Goal: Task Accomplishment & Management: Manage account settings

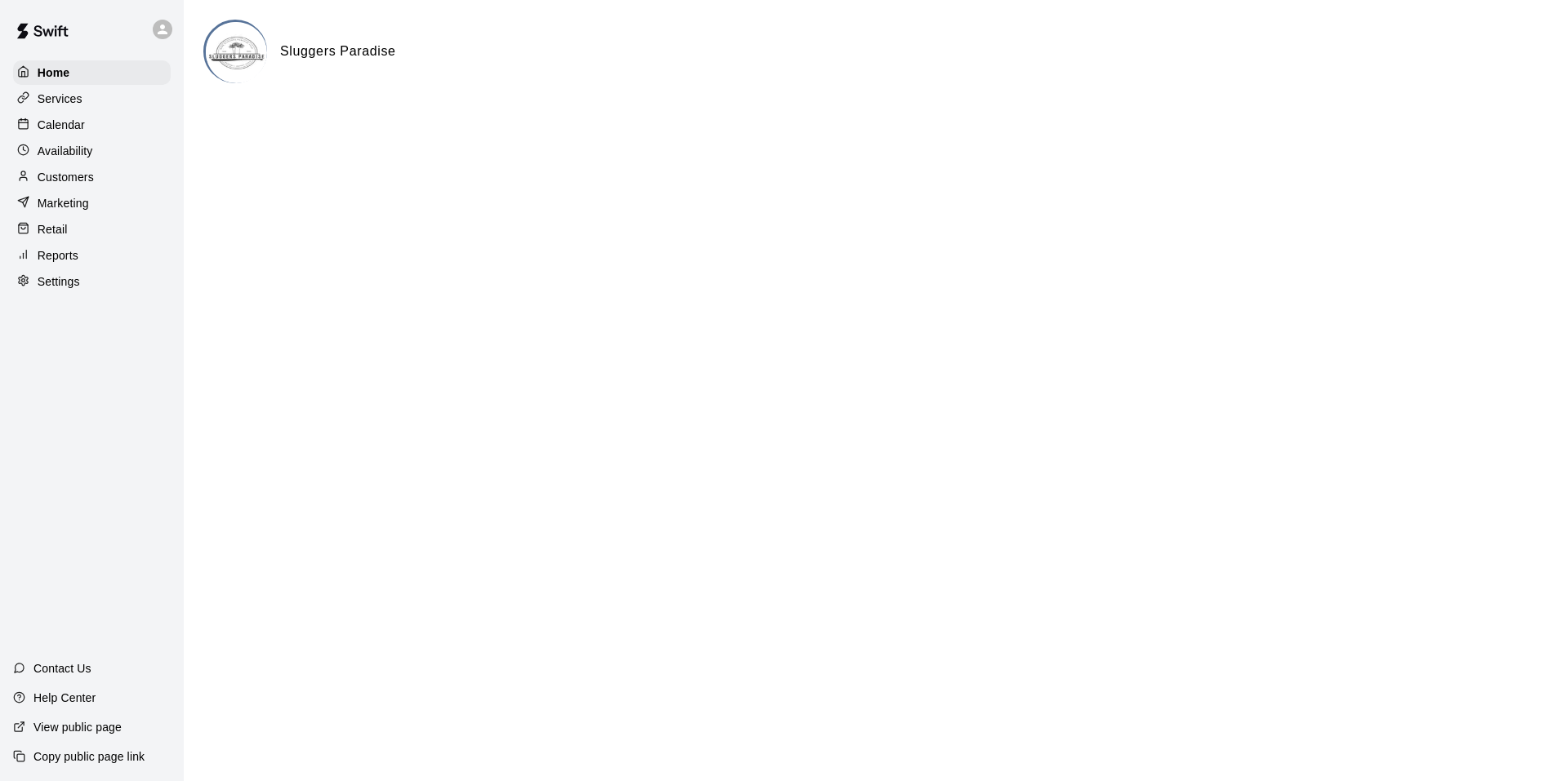
click at [122, 113] on div "Home Services Calendar Availability Customers Marketing Retail Reports Settings" at bounding box center [92, 176] width 184 height 237
click at [122, 133] on div "Calendar" at bounding box center [92, 124] width 158 height 24
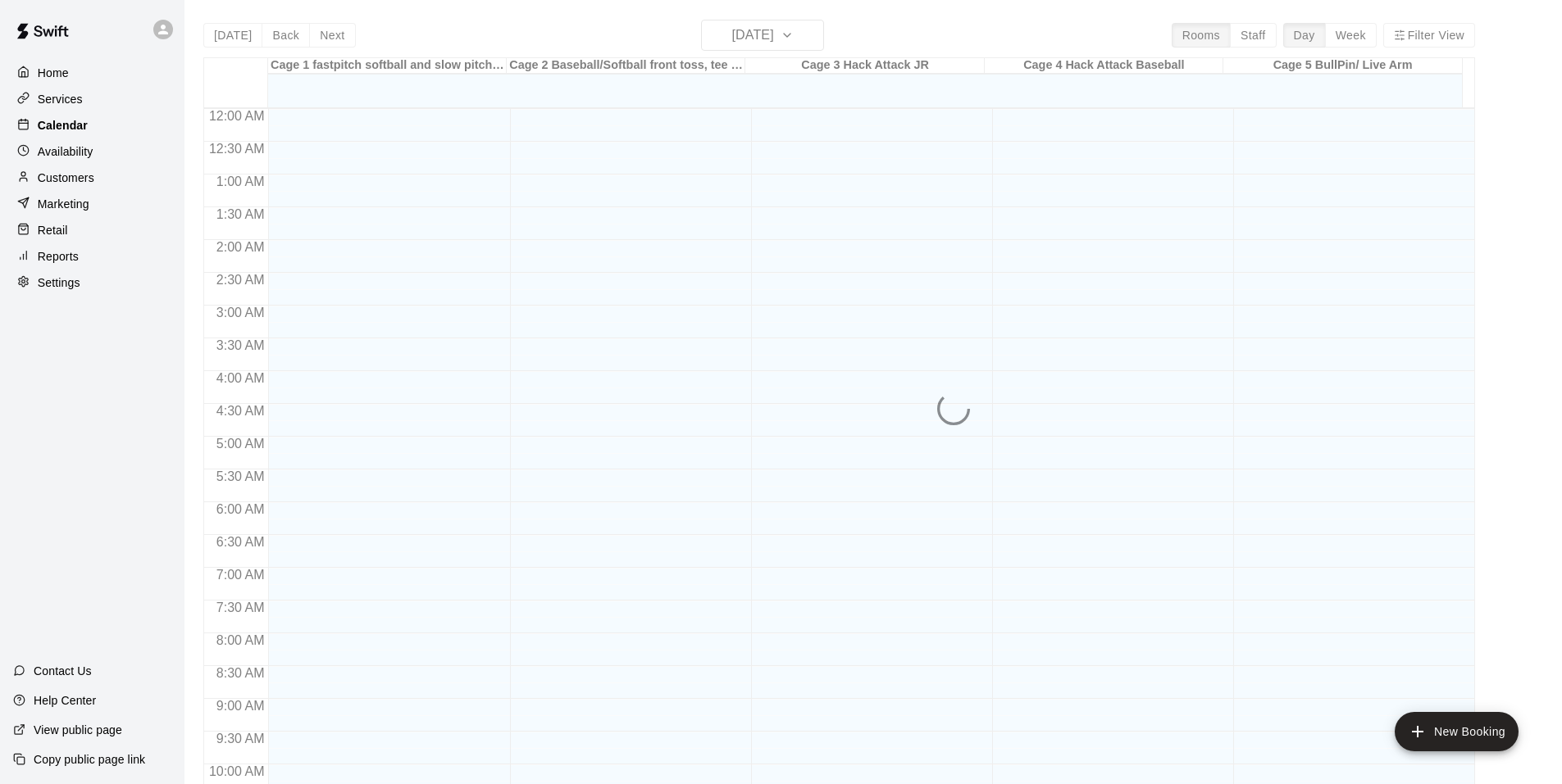
scroll to position [831, 0]
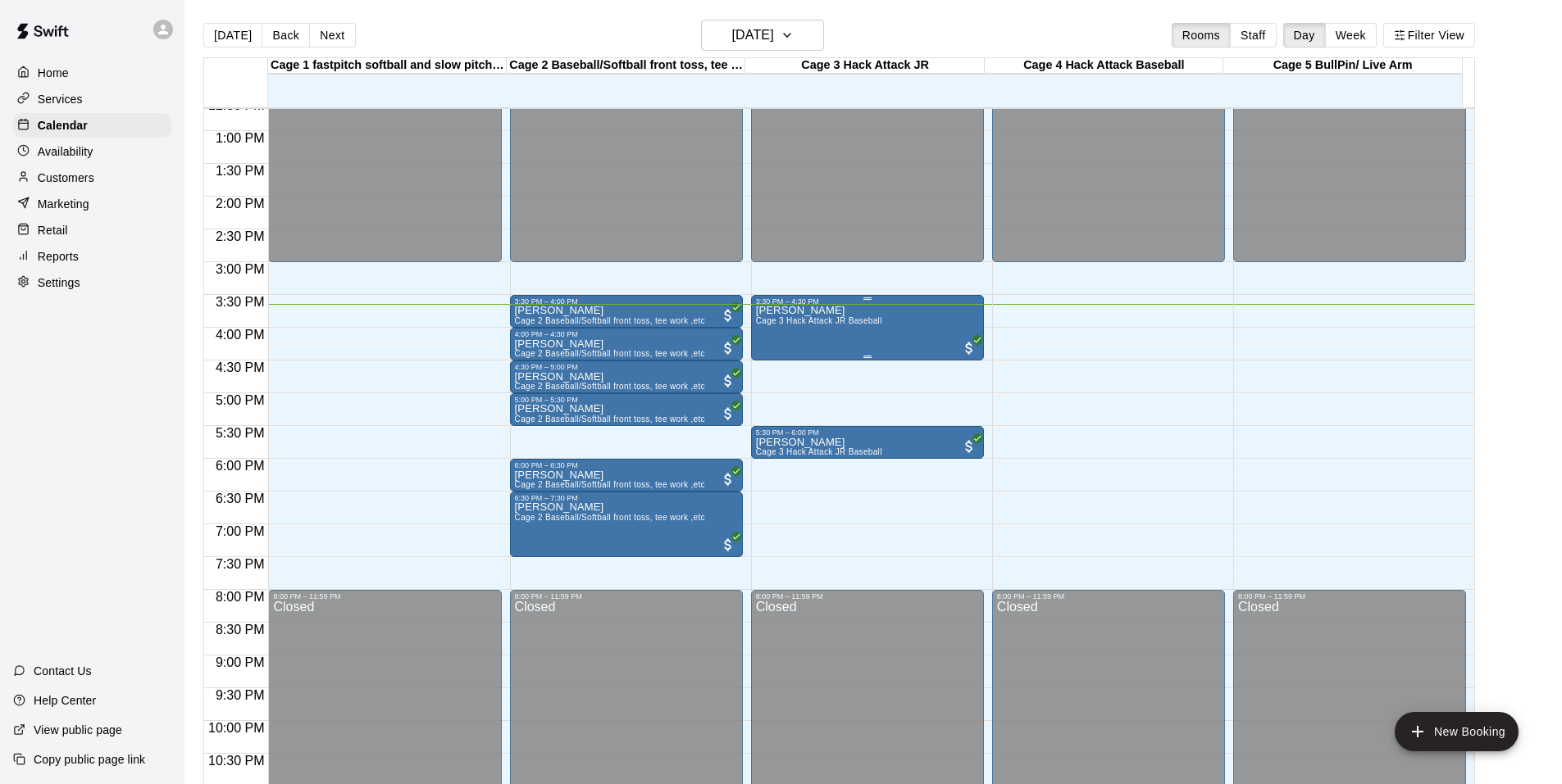
click at [891, 311] on div "[PERSON_NAME] Cage 3 Hack Attack JR Baseball" at bounding box center [867, 697] width 223 height 784
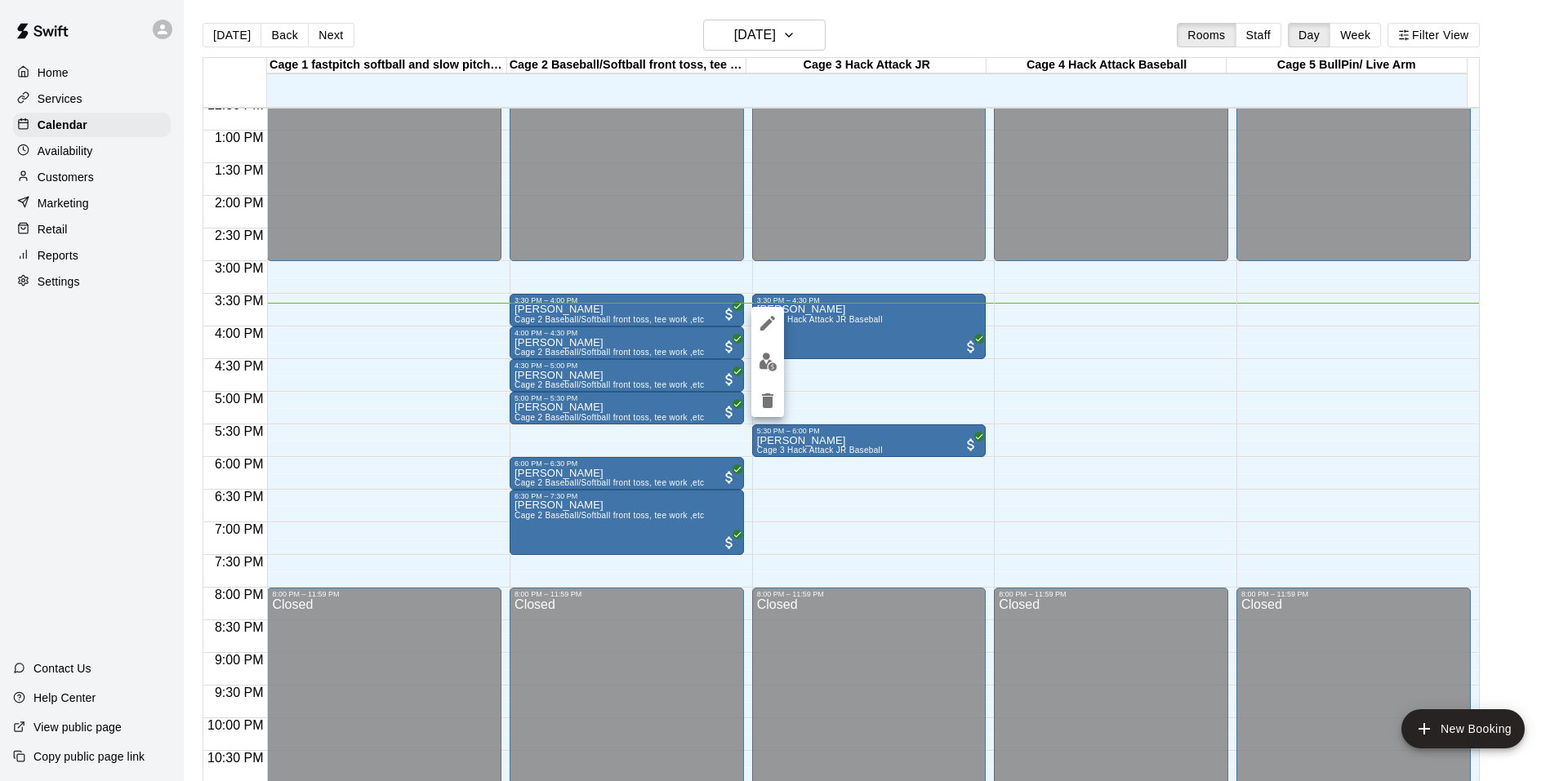
click at [759, 362] on img "edit" at bounding box center [768, 362] width 19 height 19
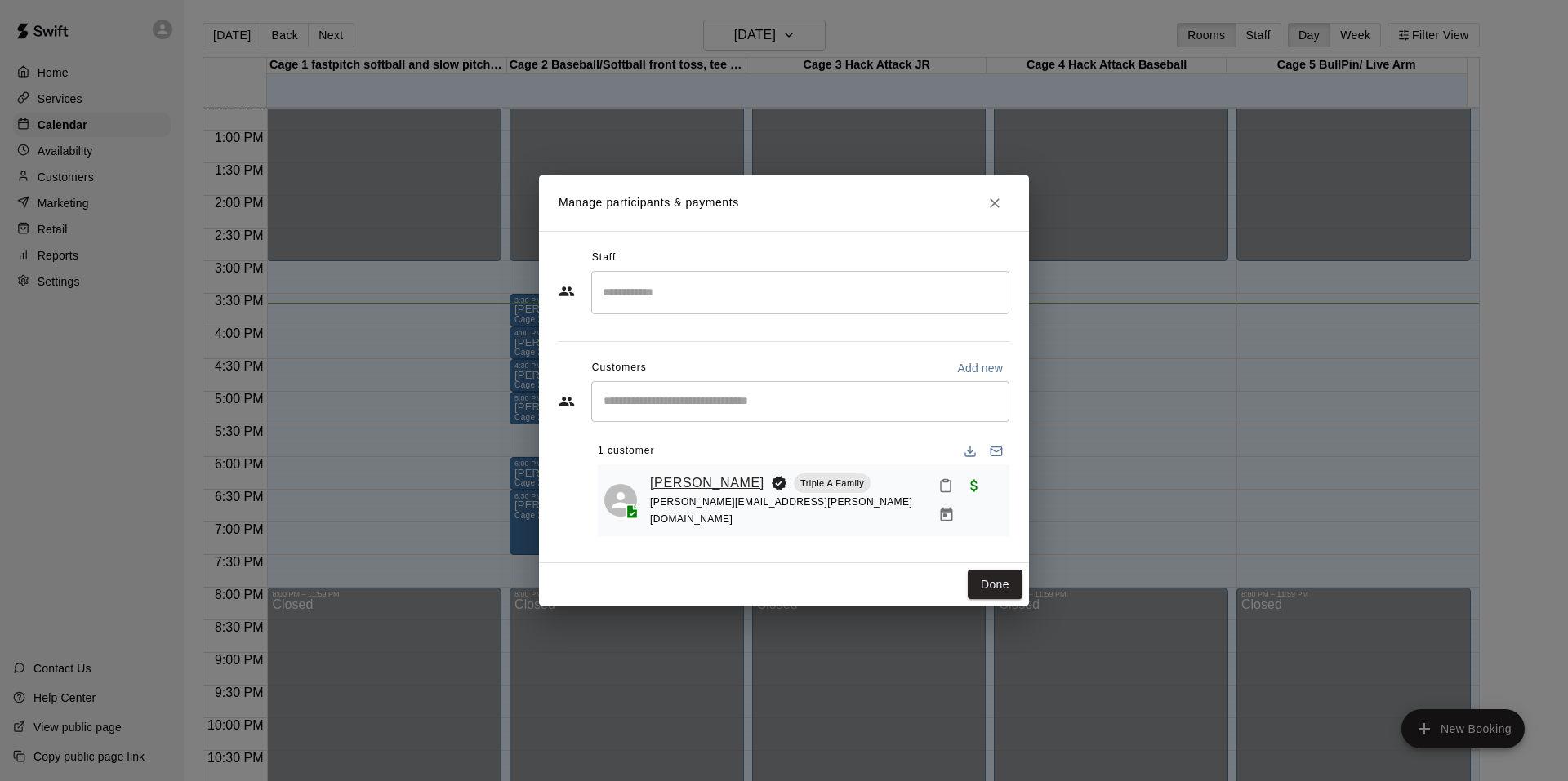
click at [670, 478] on link "[PERSON_NAME]" at bounding box center [707, 483] width 114 height 21
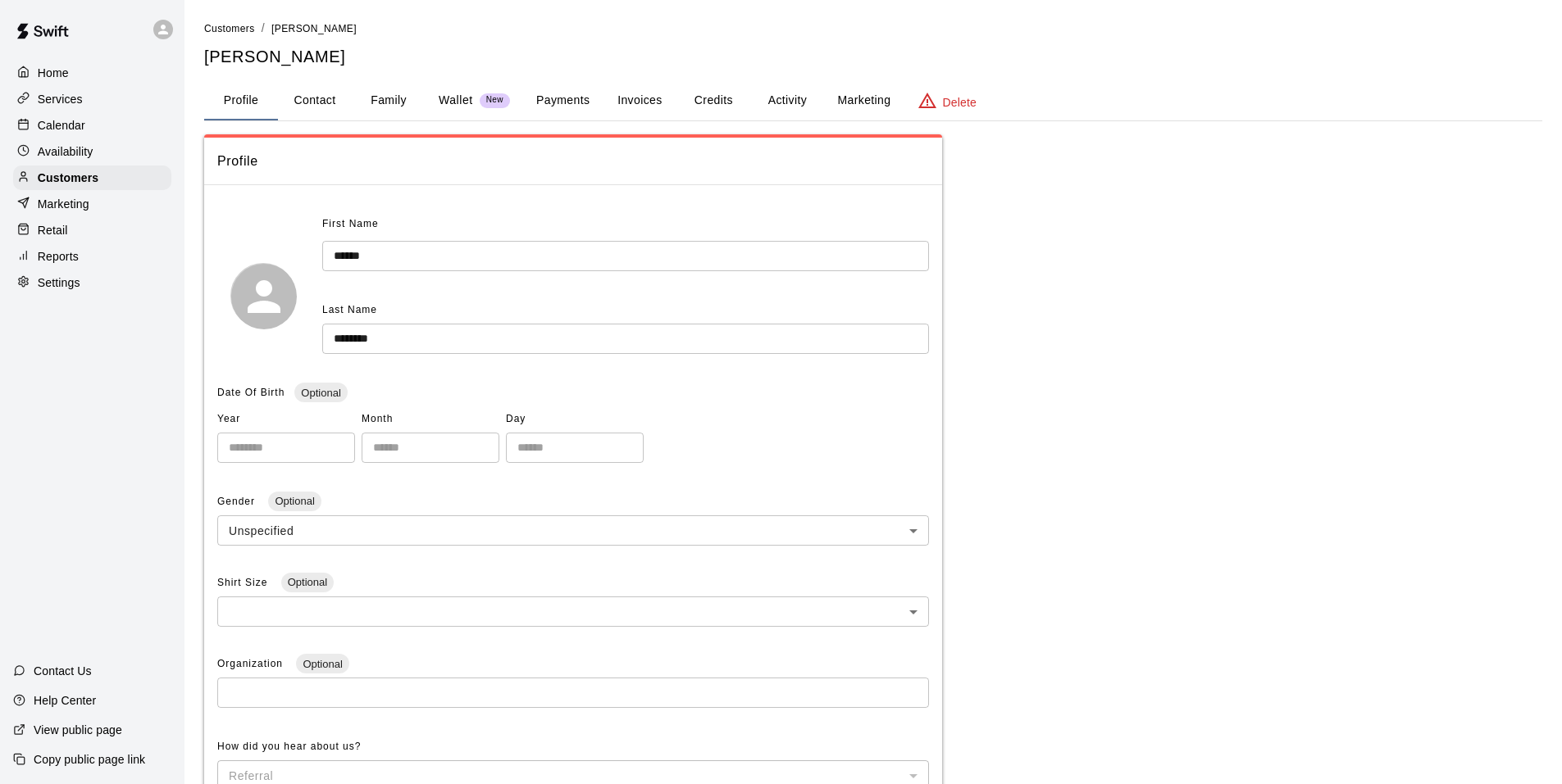
click at [791, 106] on button "Activity" at bounding box center [786, 101] width 74 height 39
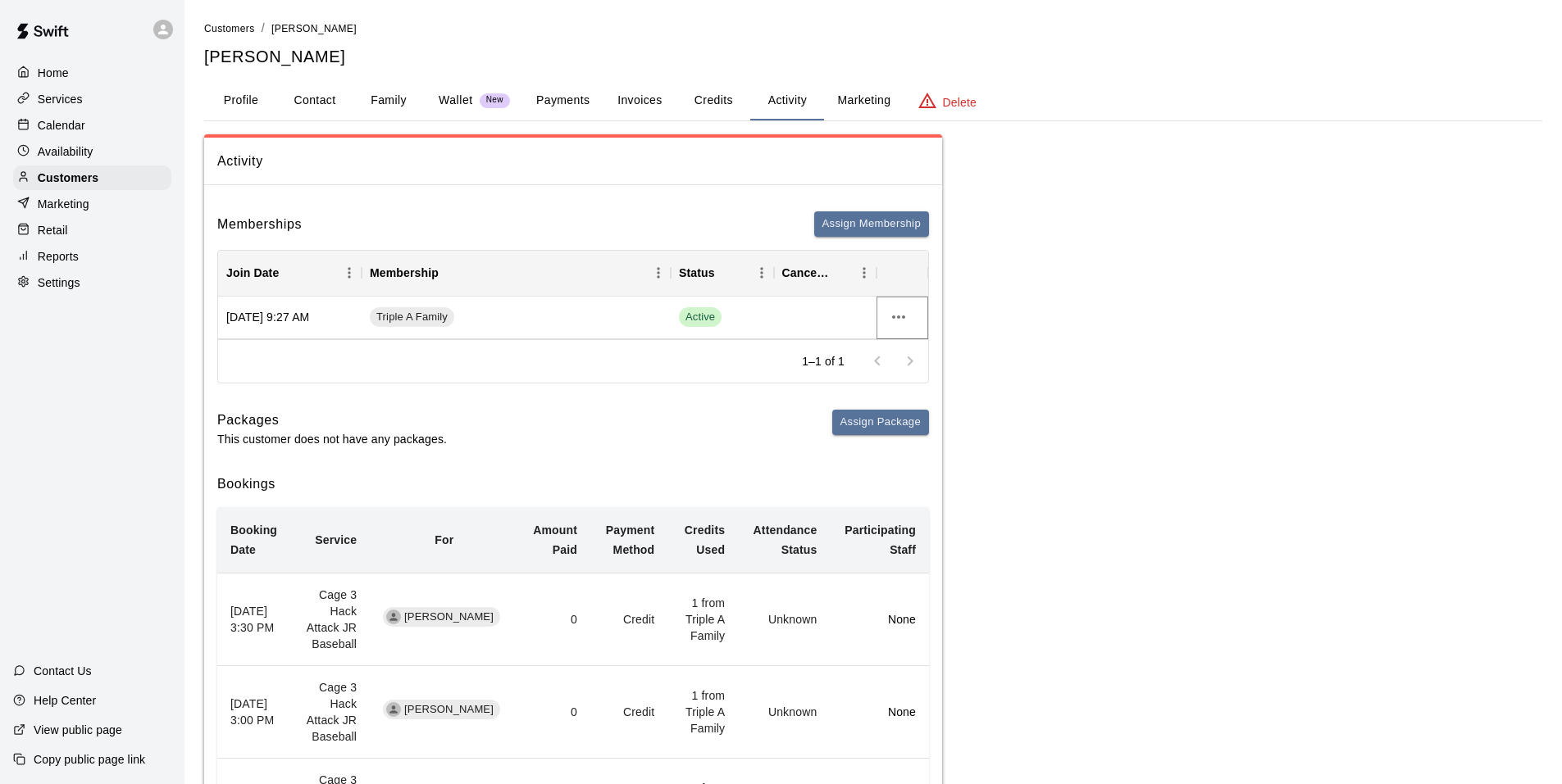
click at [901, 325] on icon "more actions" at bounding box center [898, 317] width 20 height 20
click at [463, 372] on div at bounding box center [787, 392] width 1574 height 784
click at [238, 107] on button "Profile" at bounding box center [240, 101] width 74 height 39
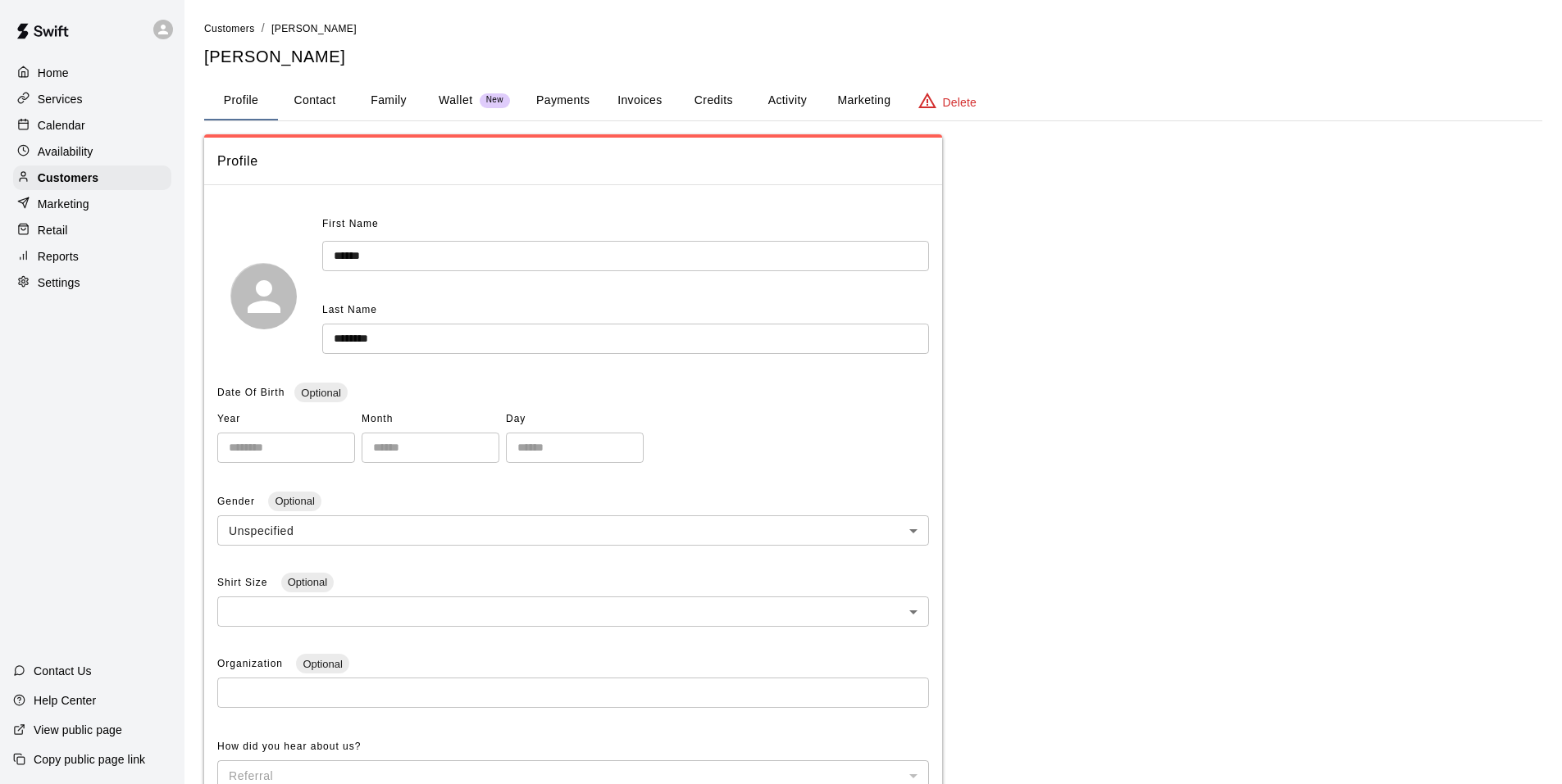
click at [309, 103] on button "Contact" at bounding box center [314, 101] width 74 height 39
select select "**"
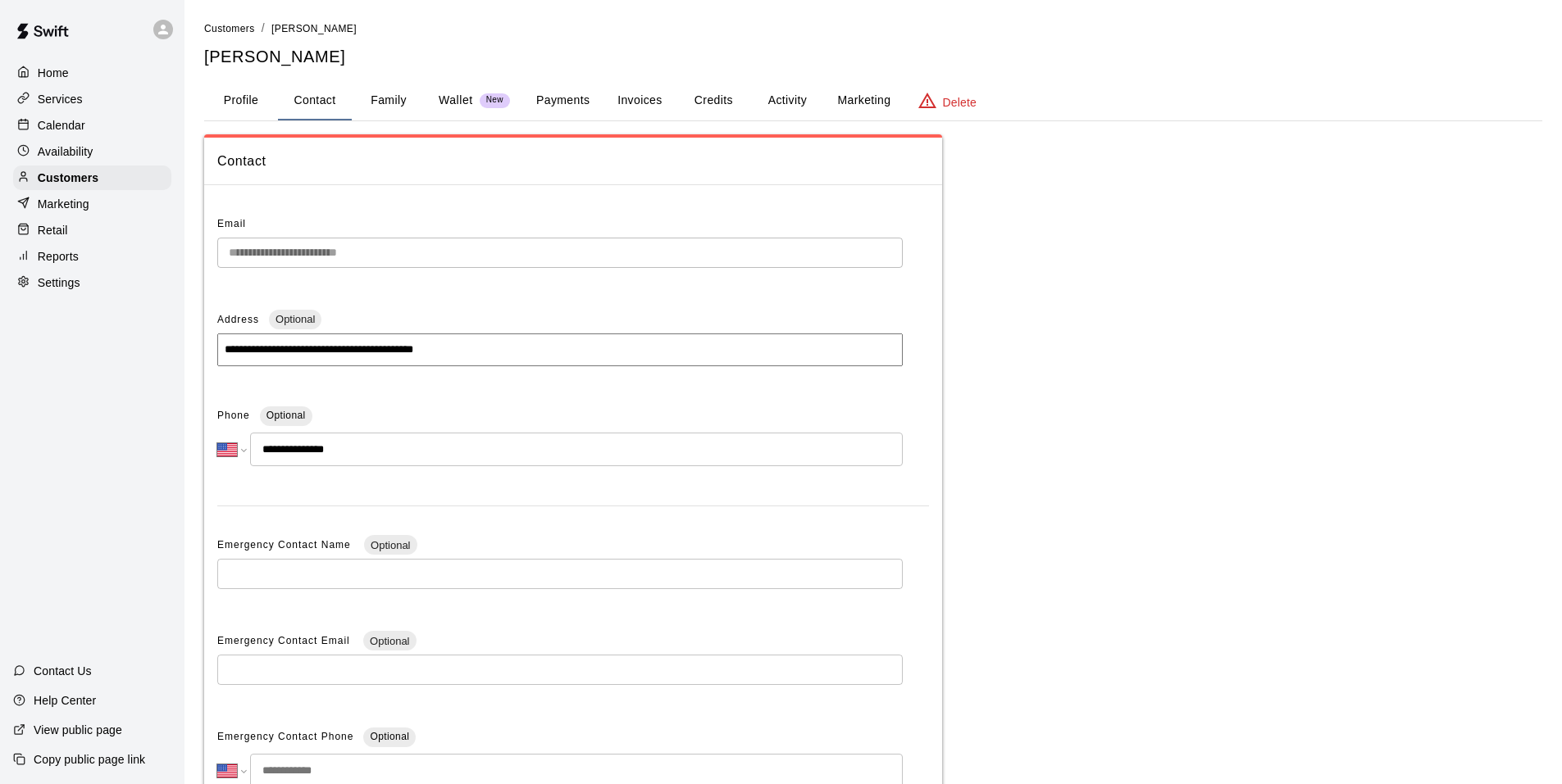
click at [632, 93] on button "Invoices" at bounding box center [639, 101] width 74 height 39
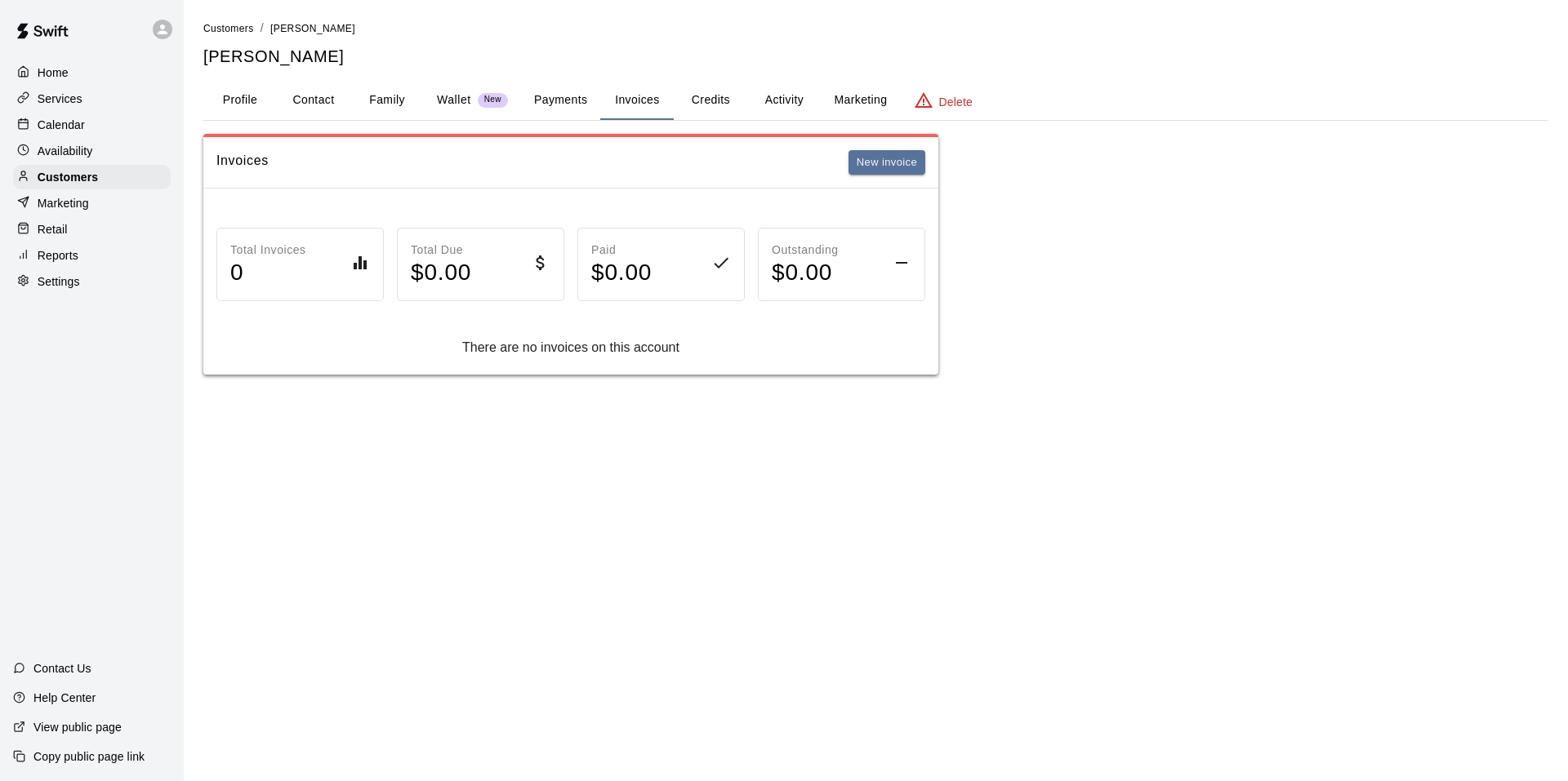
click at [759, 96] on button "Activity" at bounding box center [783, 100] width 73 height 39
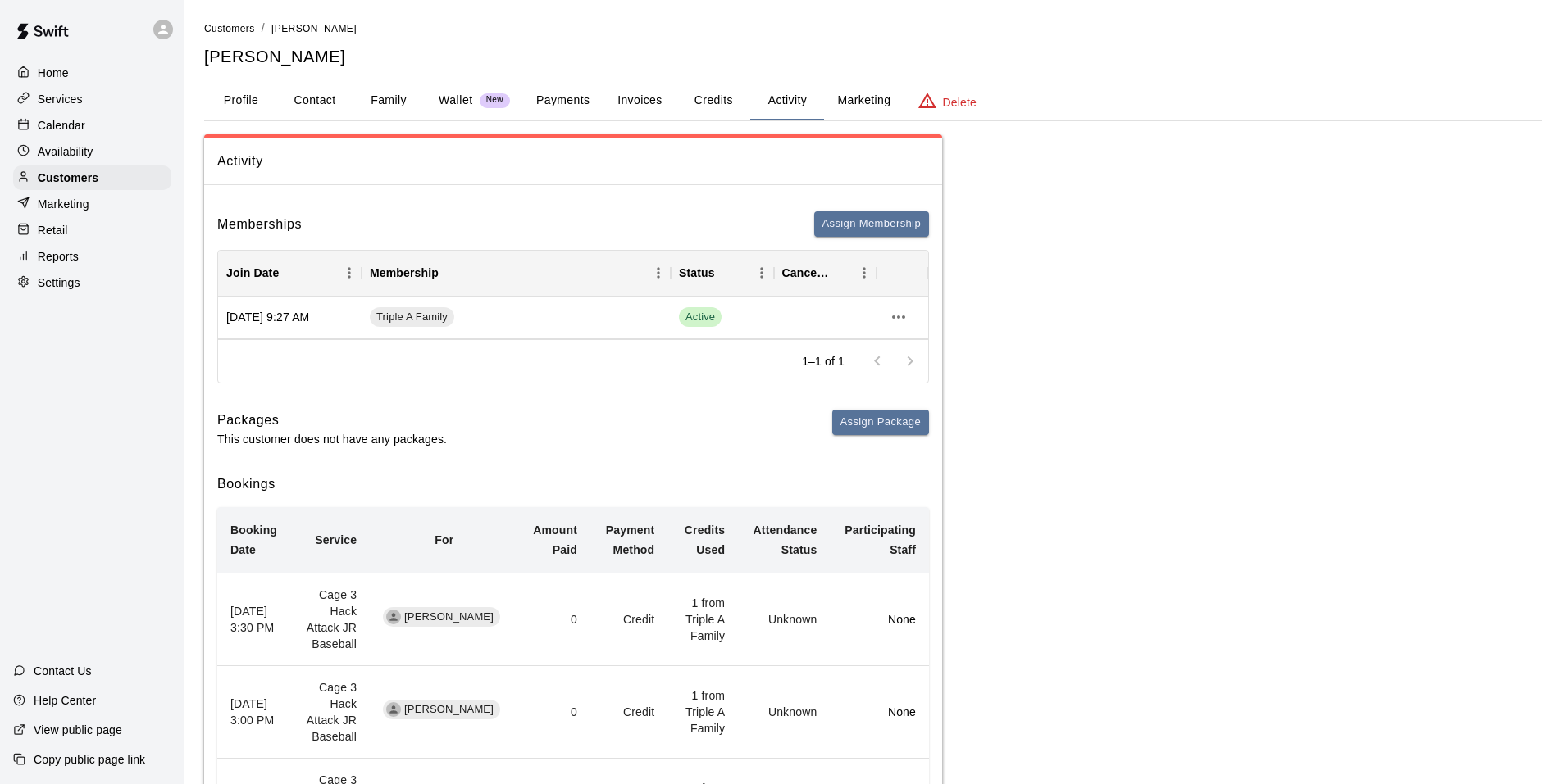
click at [551, 91] on button "Payments" at bounding box center [563, 101] width 79 height 39
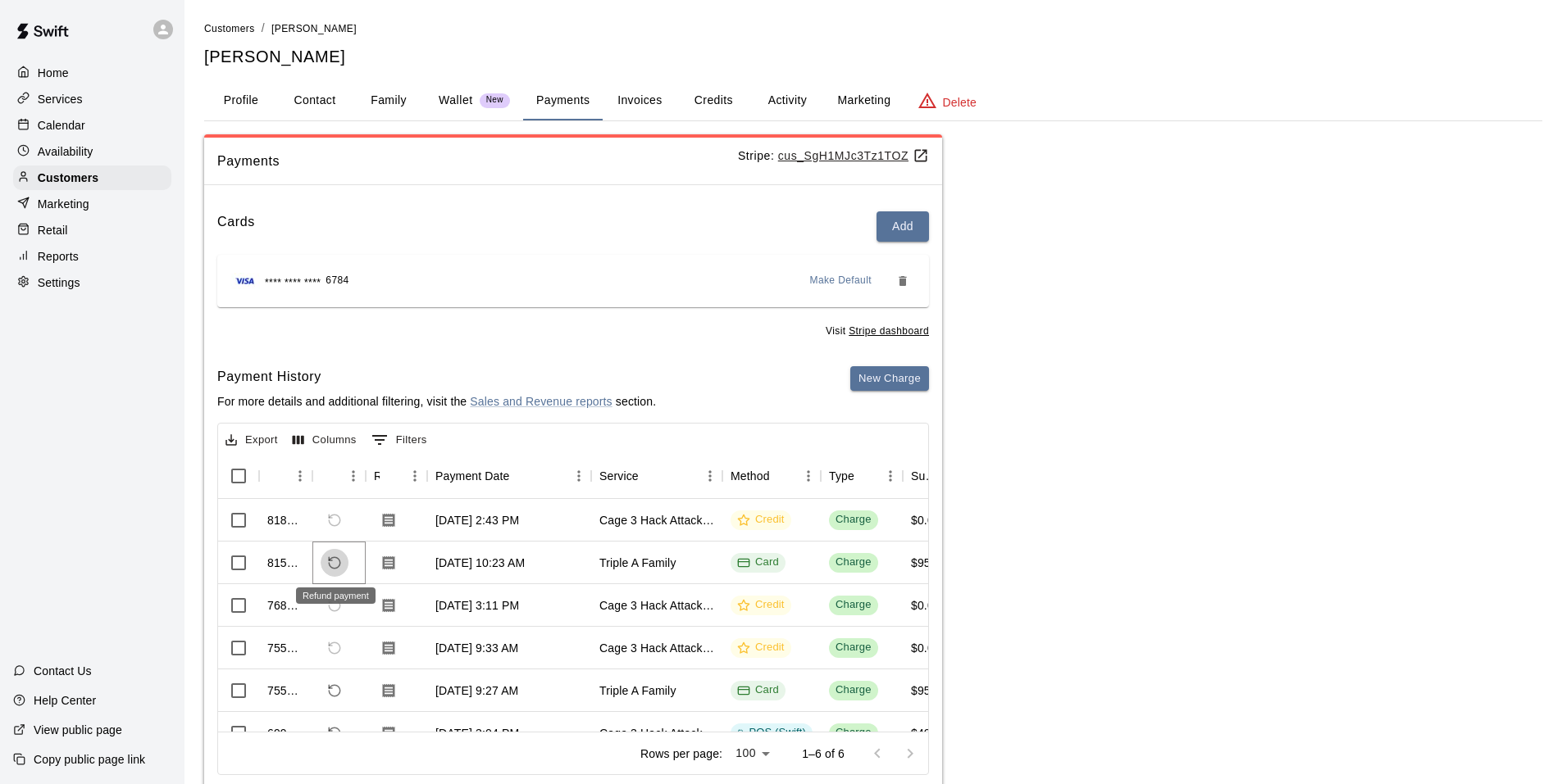
click at [333, 559] on icon "Refund payment" at bounding box center [334, 563] width 15 height 15
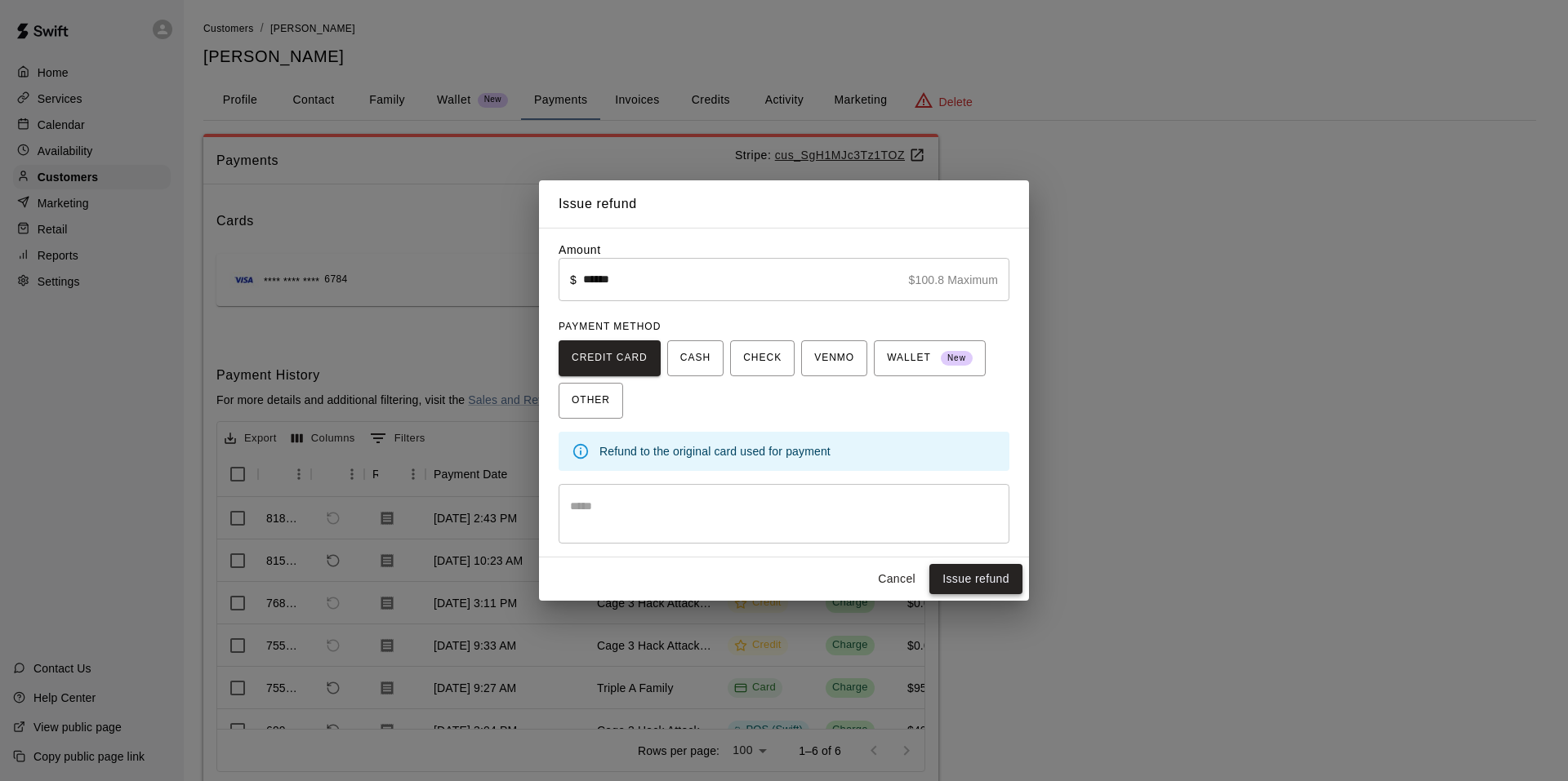
click at [988, 585] on button "Issue refund" at bounding box center [976, 579] width 93 height 31
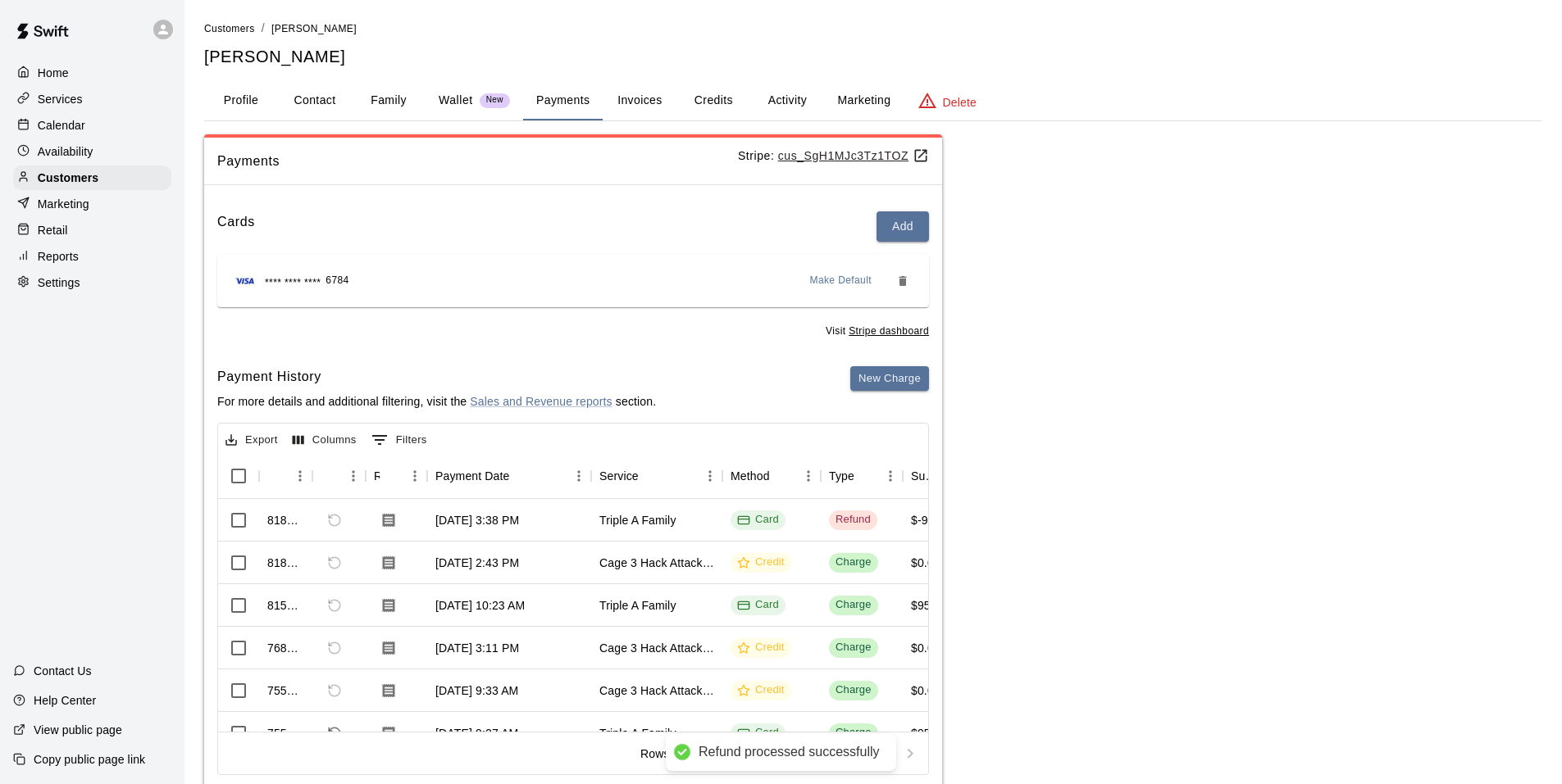
click at [101, 135] on div "Calendar" at bounding box center [92, 125] width 158 height 24
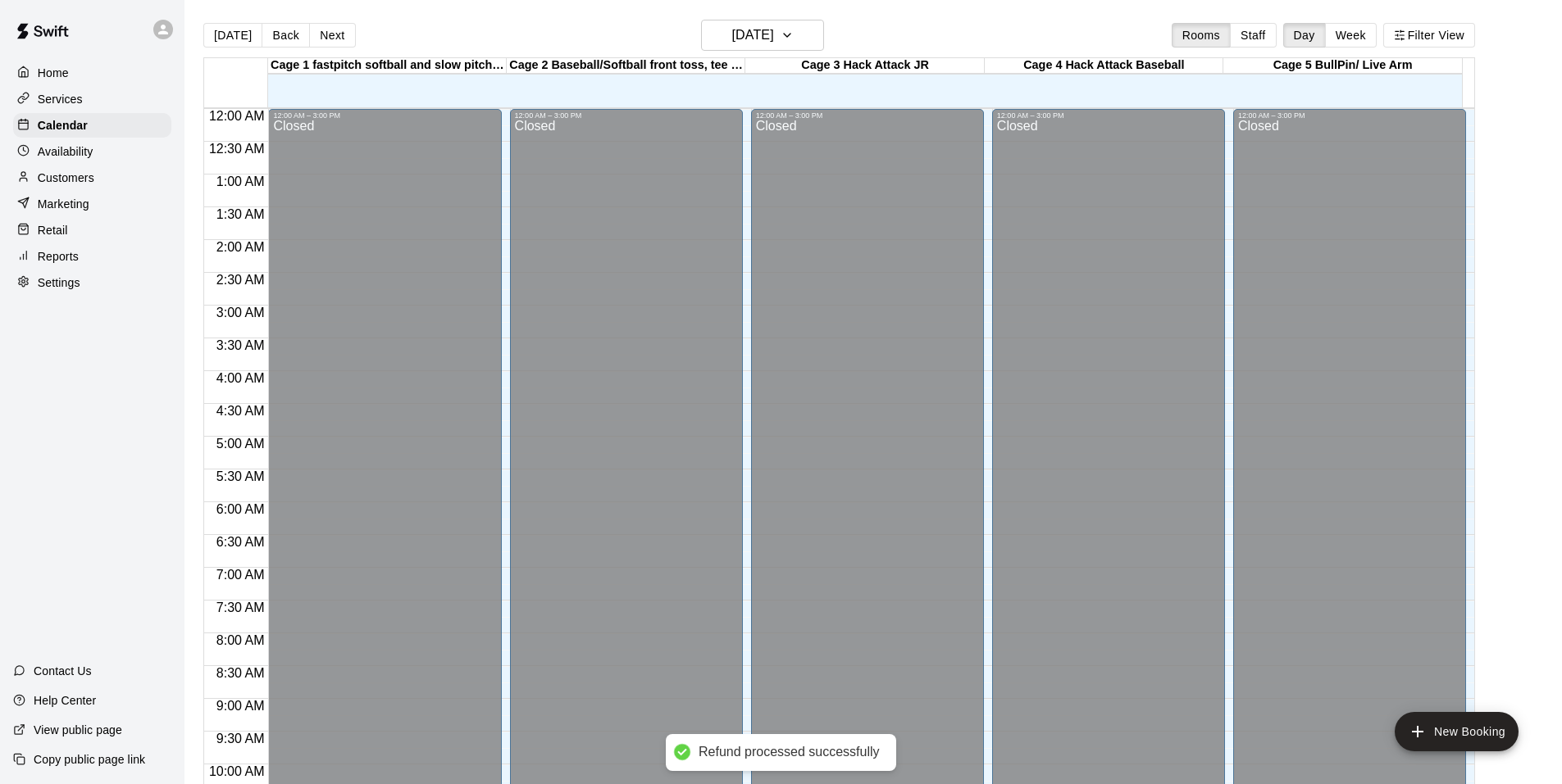
scroll to position [831, 0]
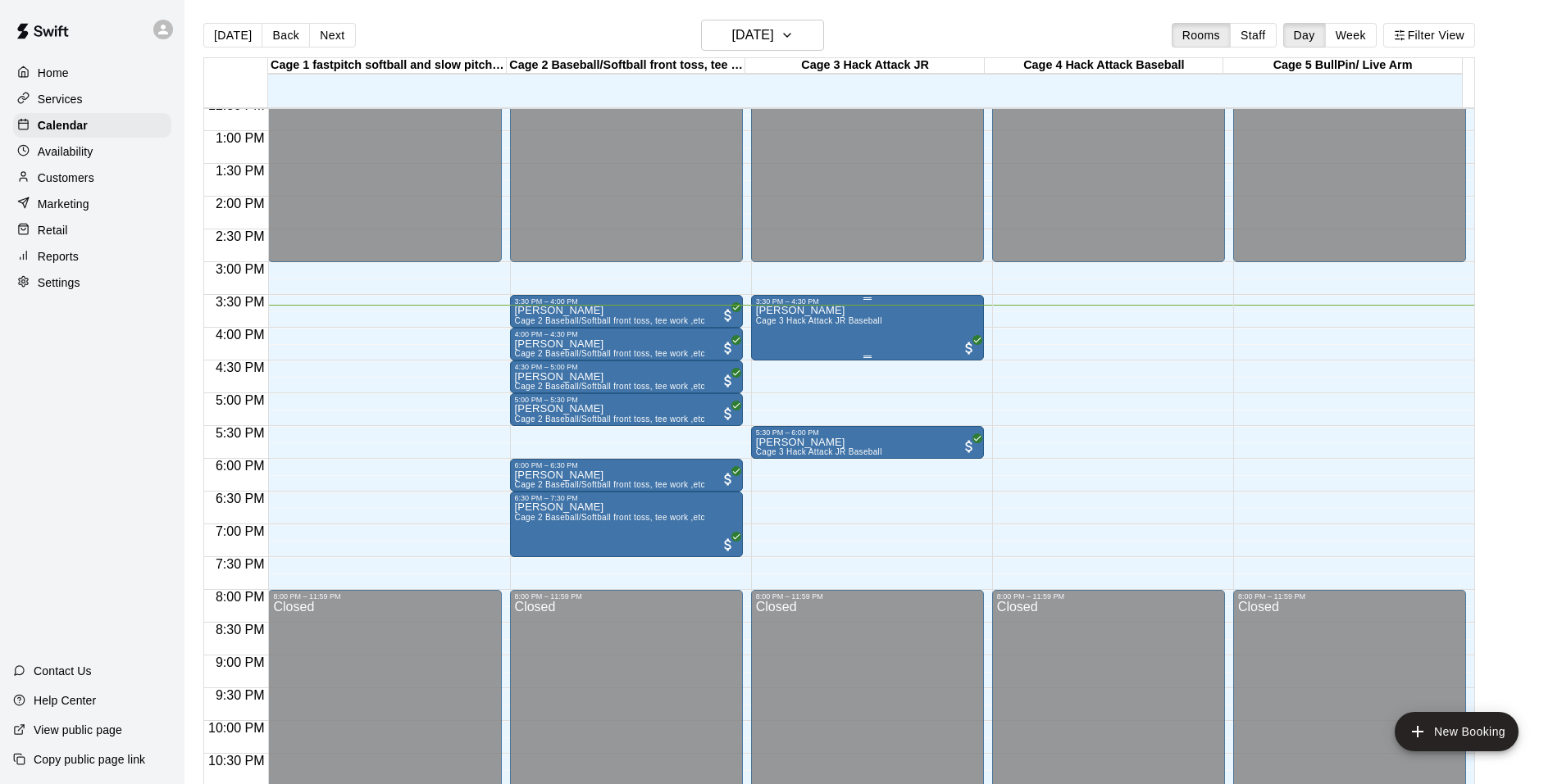
click at [852, 360] on div "3:30 PM – 4:30 PM [PERSON_NAME] Cage 3 Hack Attack JR Baseball" at bounding box center [867, 328] width 233 height 65
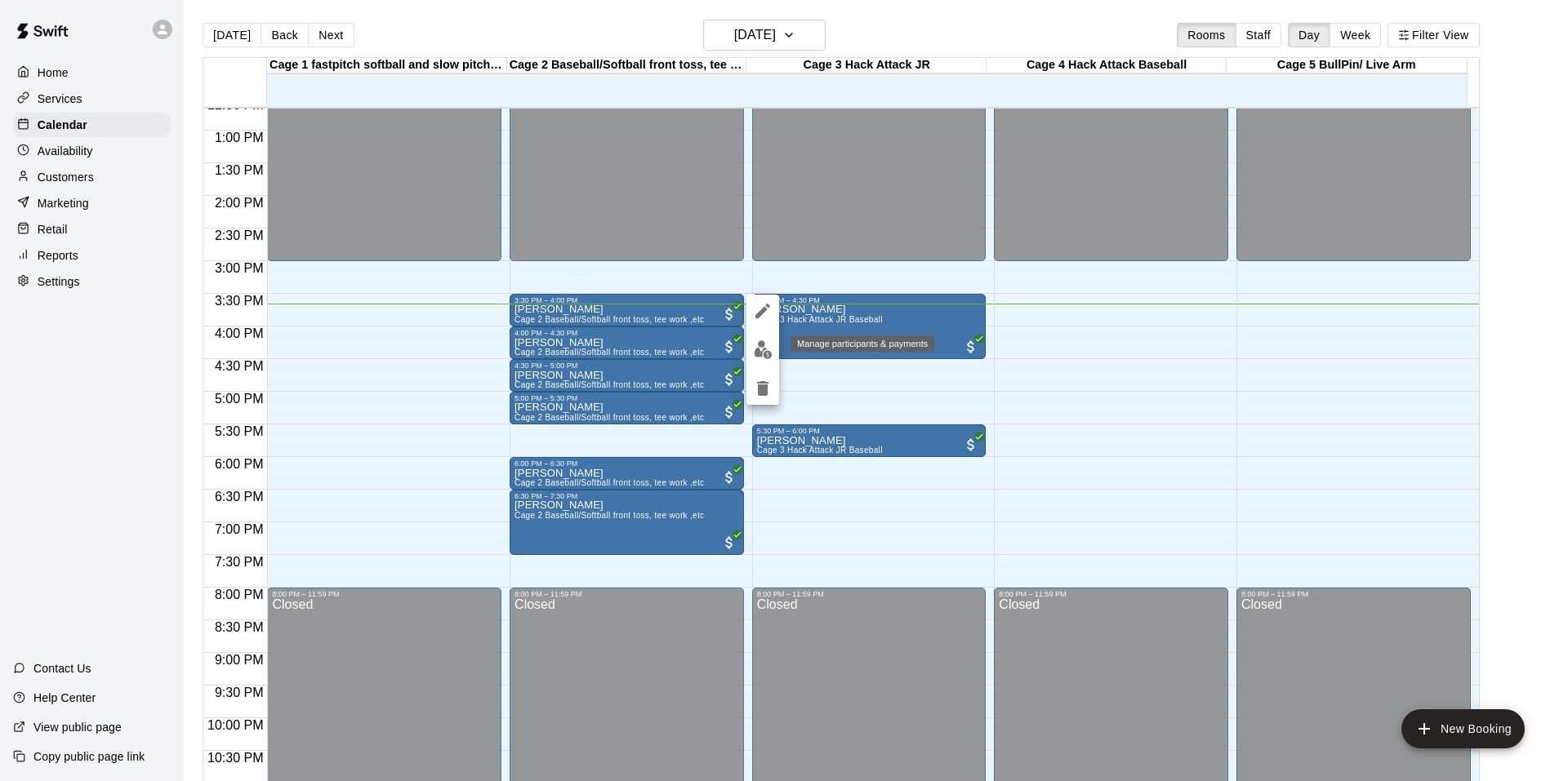
click at [835, 342] on div "Manage participants & payments" at bounding box center [862, 344] width 144 height 17
click at [827, 328] on div at bounding box center [784, 390] width 1568 height 781
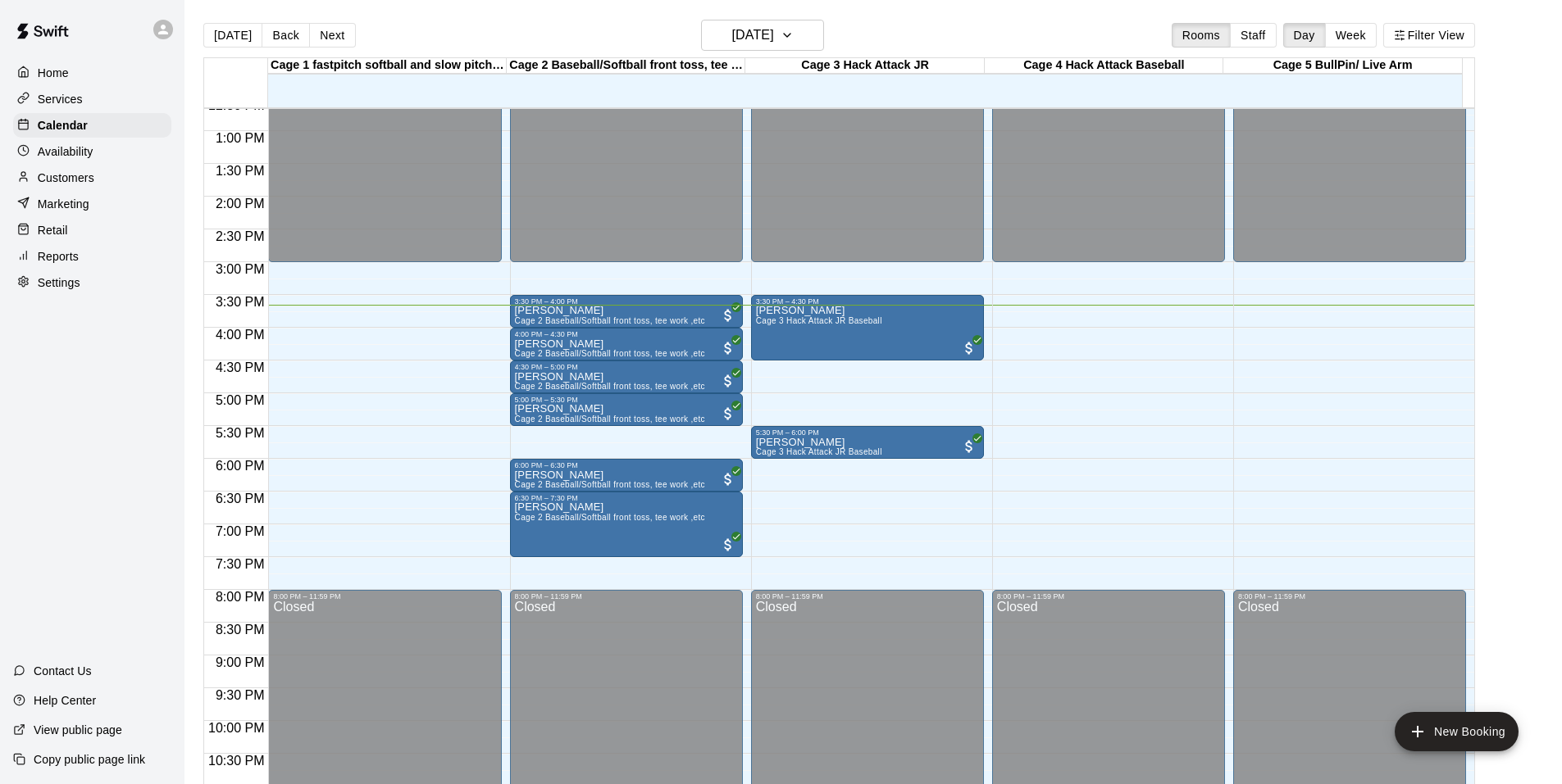
click at [830, 330] on div "[PERSON_NAME] Cage 3 Hack Attack JR Baseball" at bounding box center [820, 697] width 127 height 784
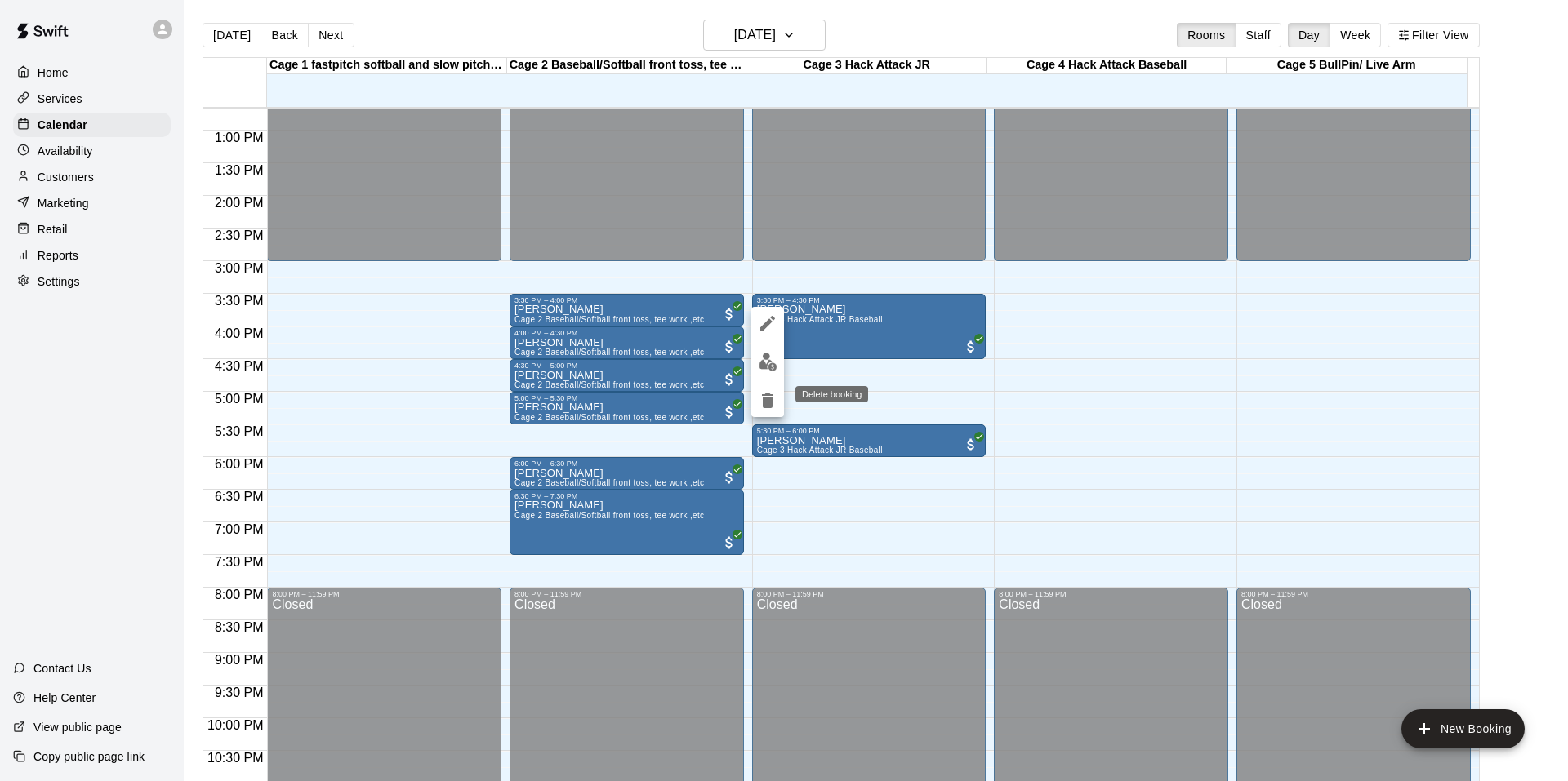
click at [761, 399] on icon "delete" at bounding box center [767, 401] width 19 height 19
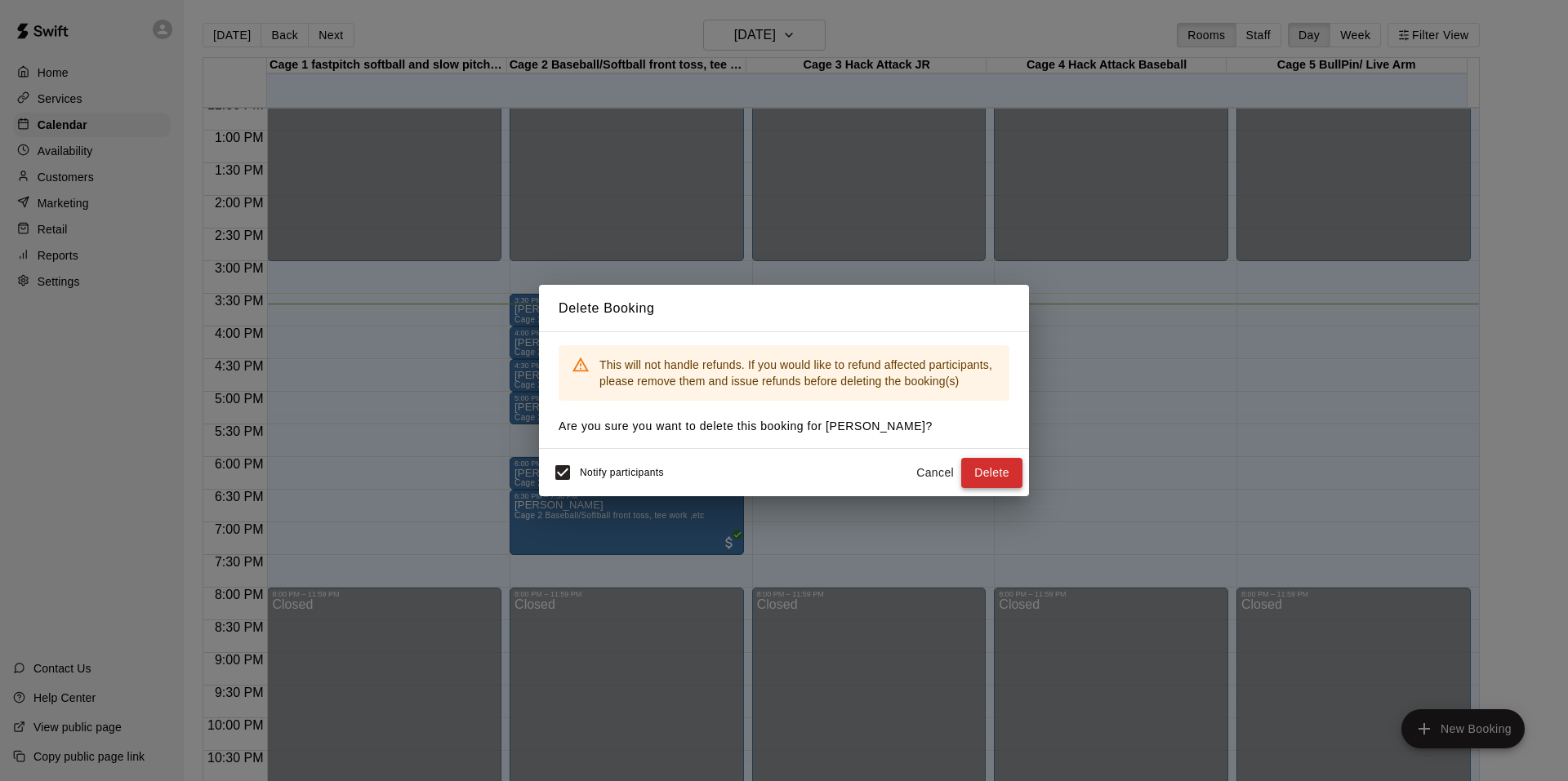
click at [996, 474] on button "Delete" at bounding box center [992, 473] width 61 height 31
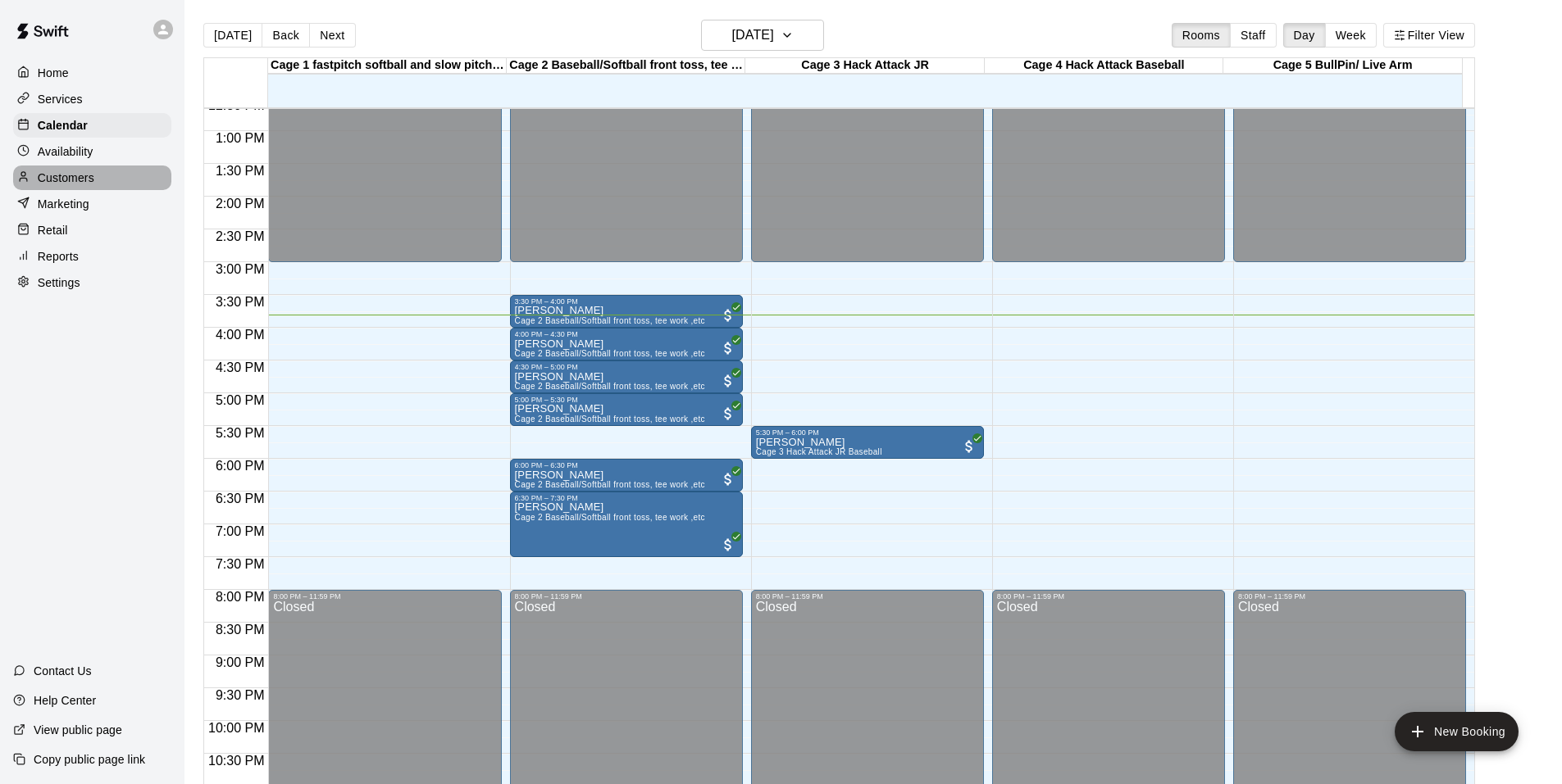
click at [71, 176] on p "Customers" at bounding box center [65, 178] width 57 height 17
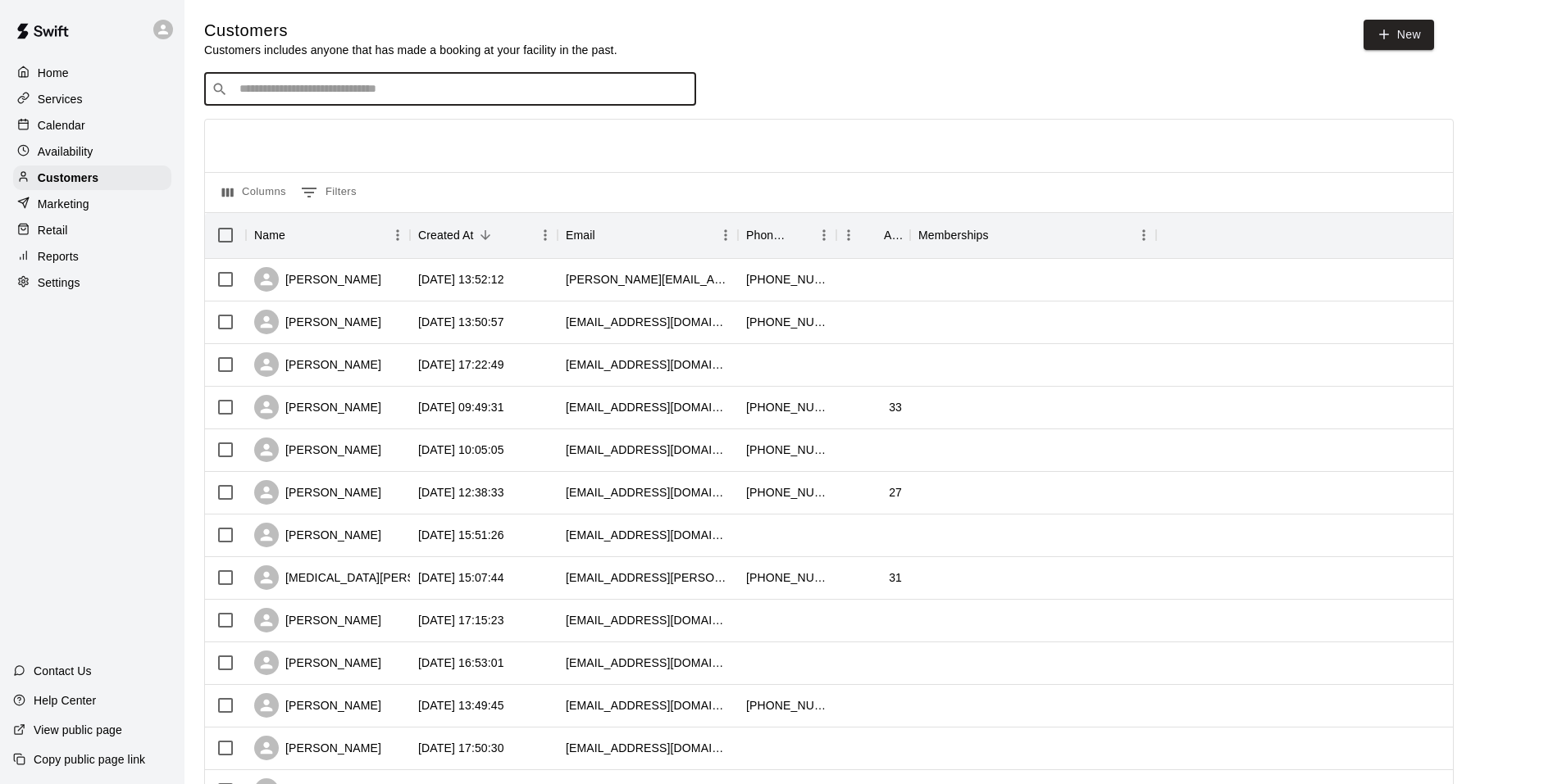
click at [319, 86] on input "Search customers by name or email" at bounding box center [462, 89] width 455 height 17
type input "****"
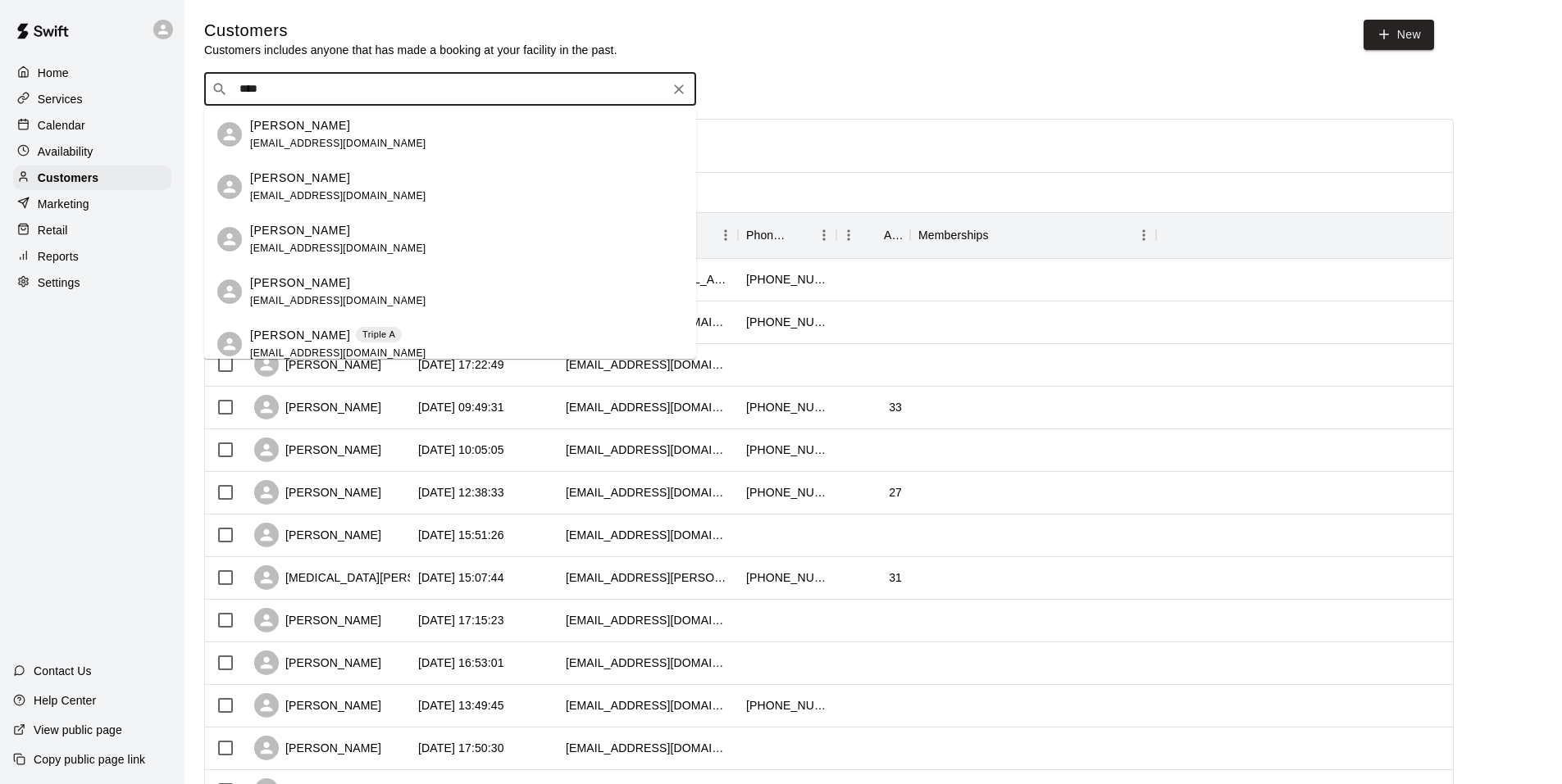
click at [379, 331] on div "[PERSON_NAME] Triple A [EMAIL_ADDRESS][DOMAIN_NAME]" at bounding box center [466, 345] width 433 height 35
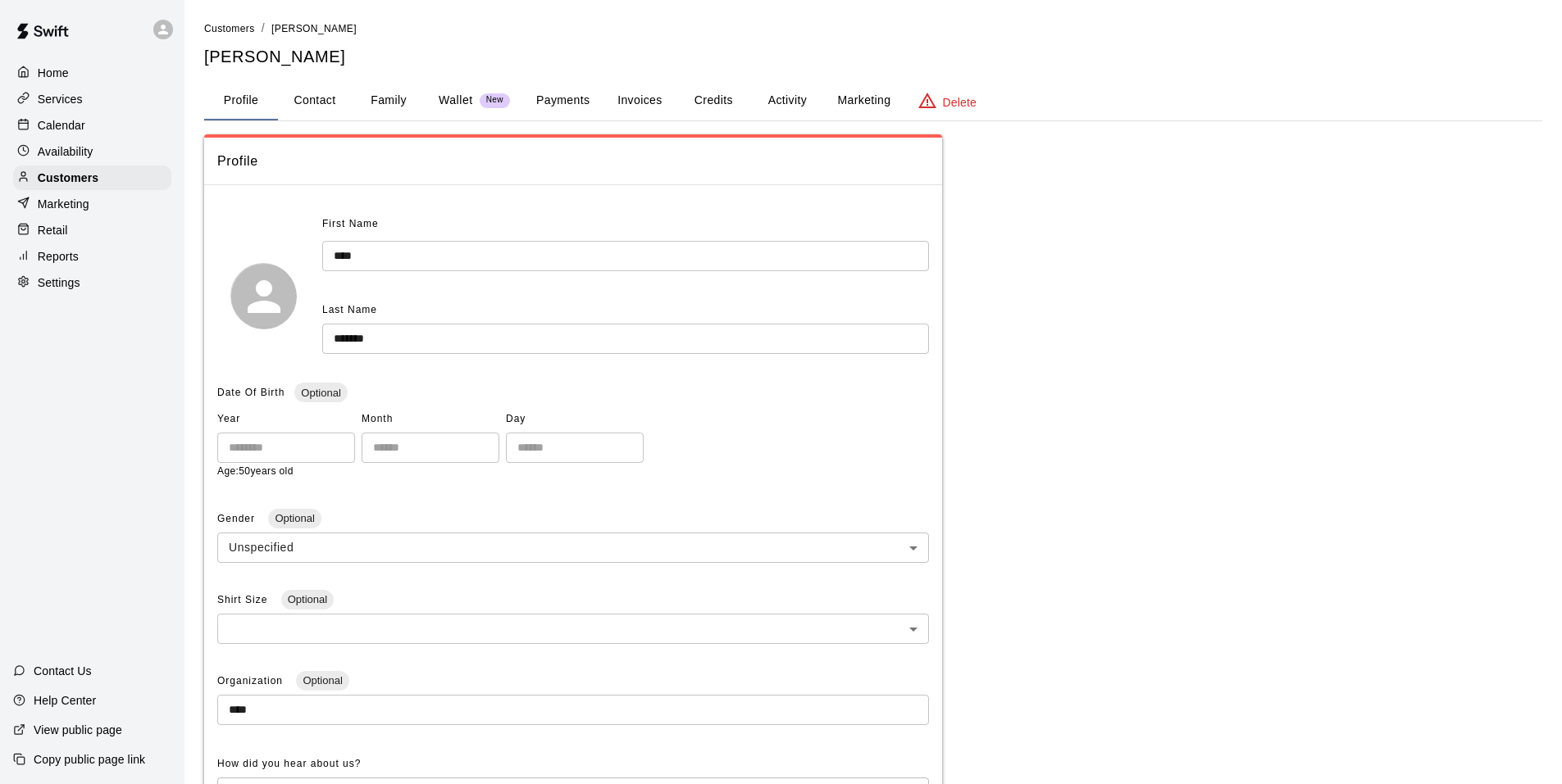
click at [753, 103] on button "Activity" at bounding box center [786, 101] width 74 height 39
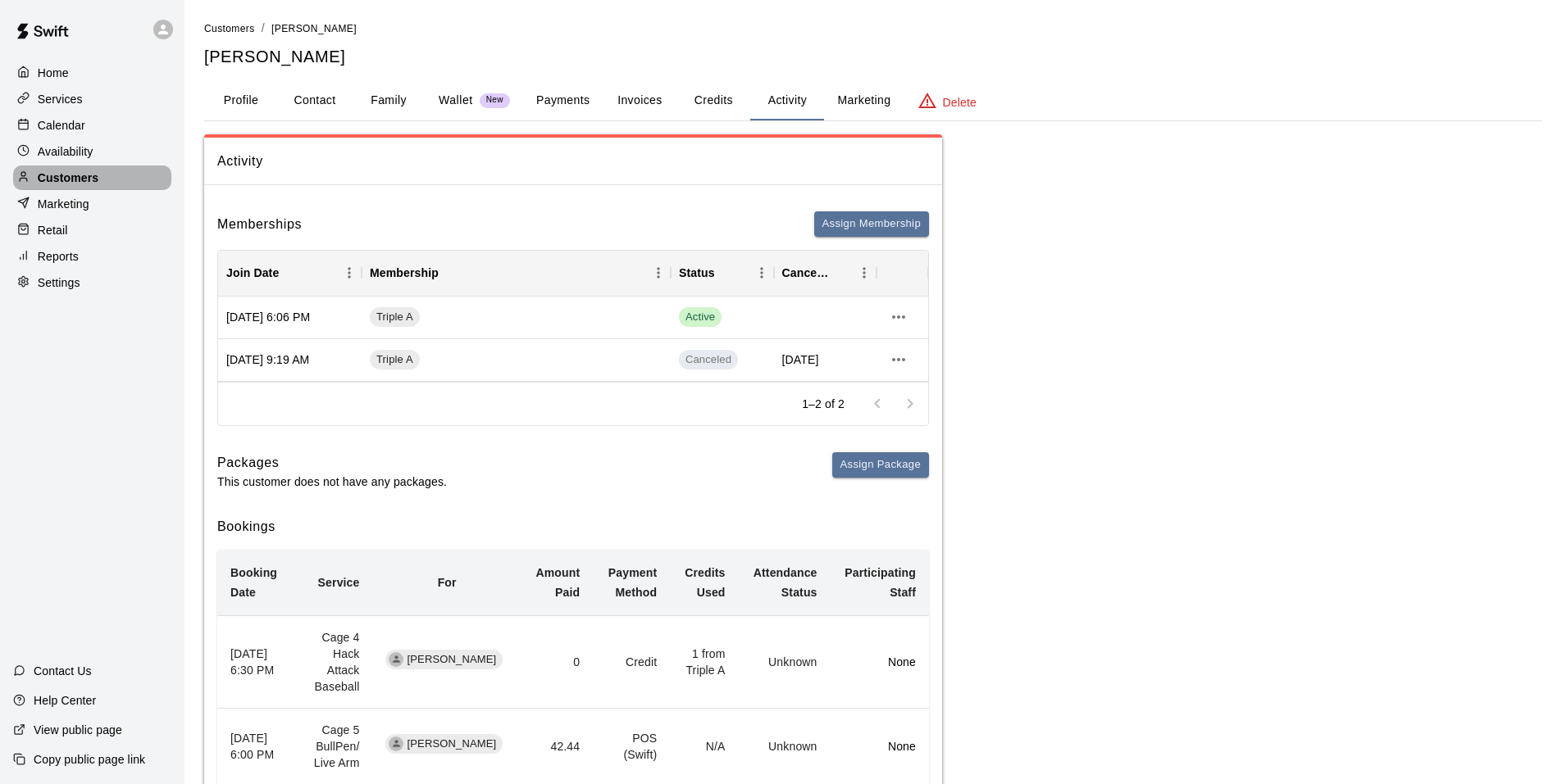
click at [137, 182] on div "Customers" at bounding box center [92, 178] width 158 height 24
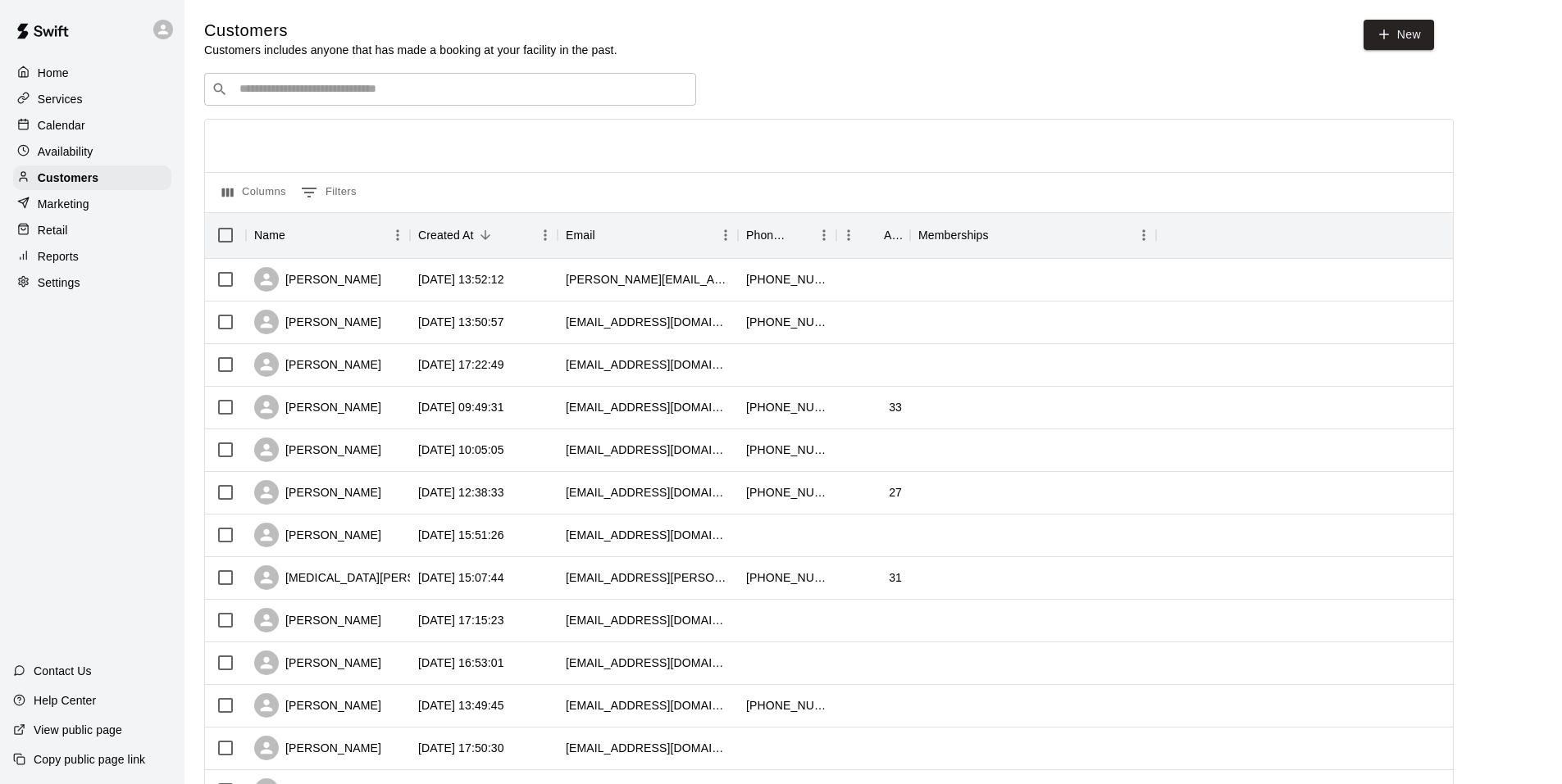
click at [266, 103] on div "​ ​" at bounding box center [450, 88] width 492 height 33
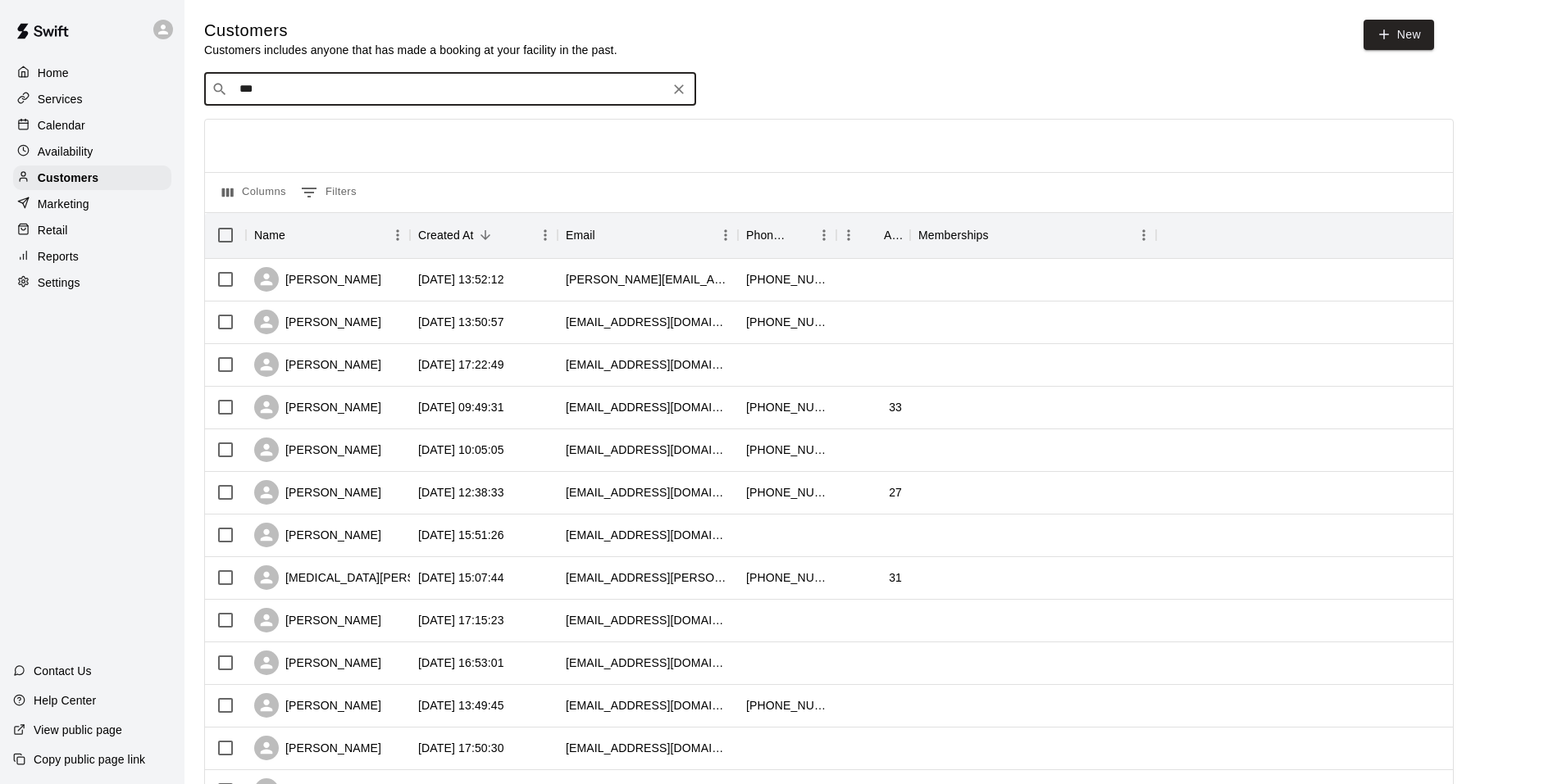
type input "****"
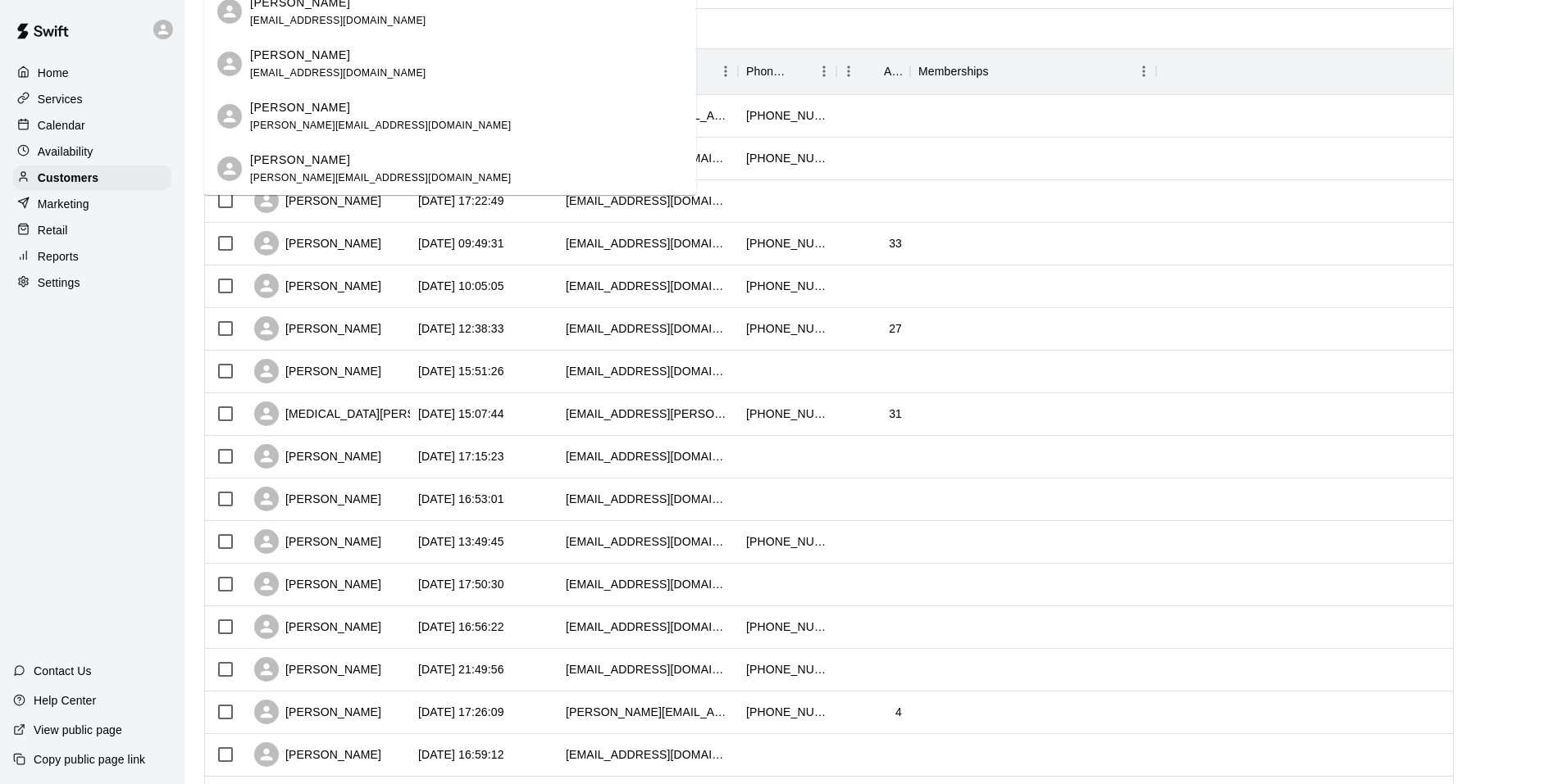
scroll to position [559, 0]
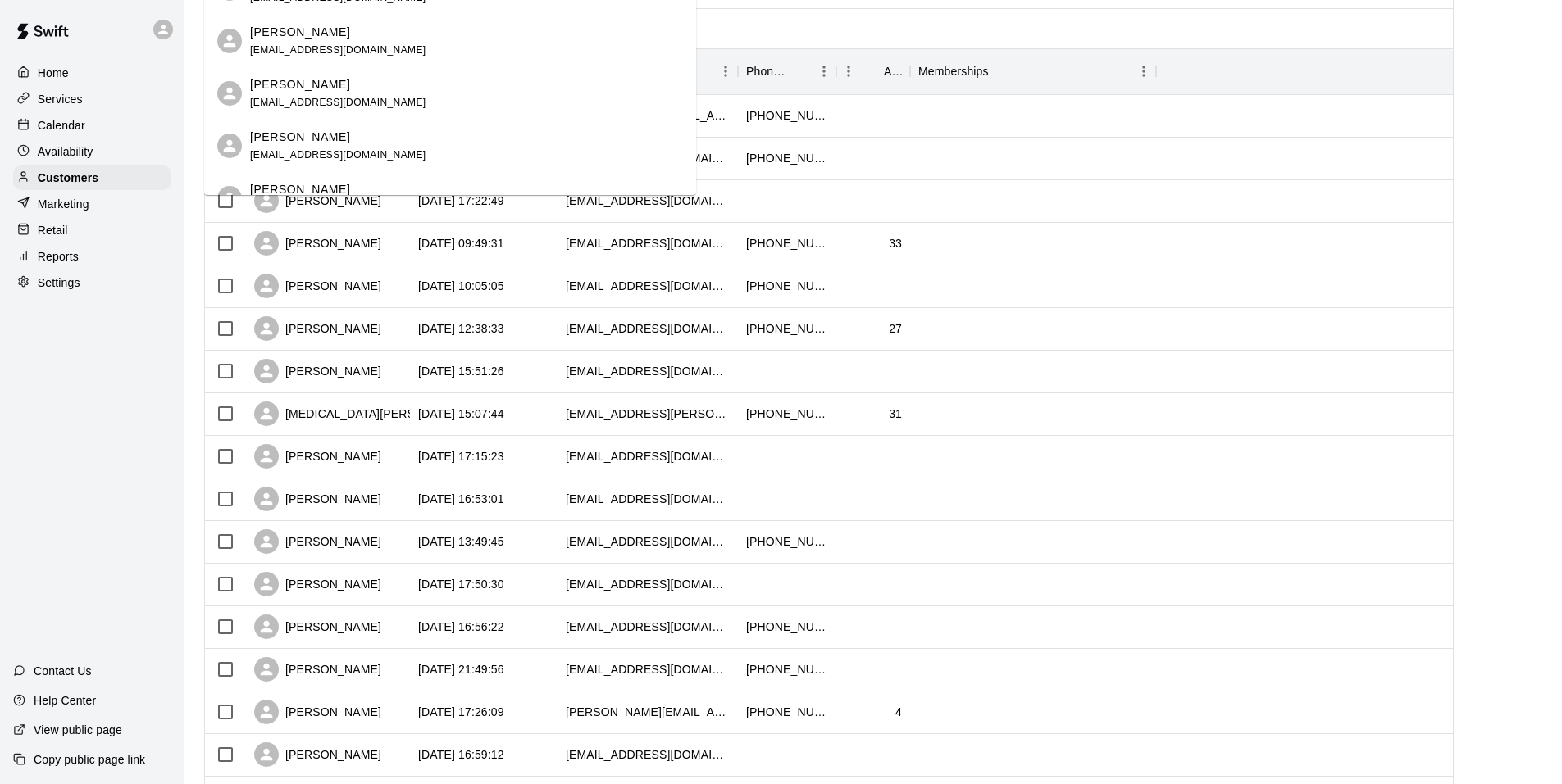
click at [280, 140] on p "[PERSON_NAME]" at bounding box center [299, 137] width 100 height 17
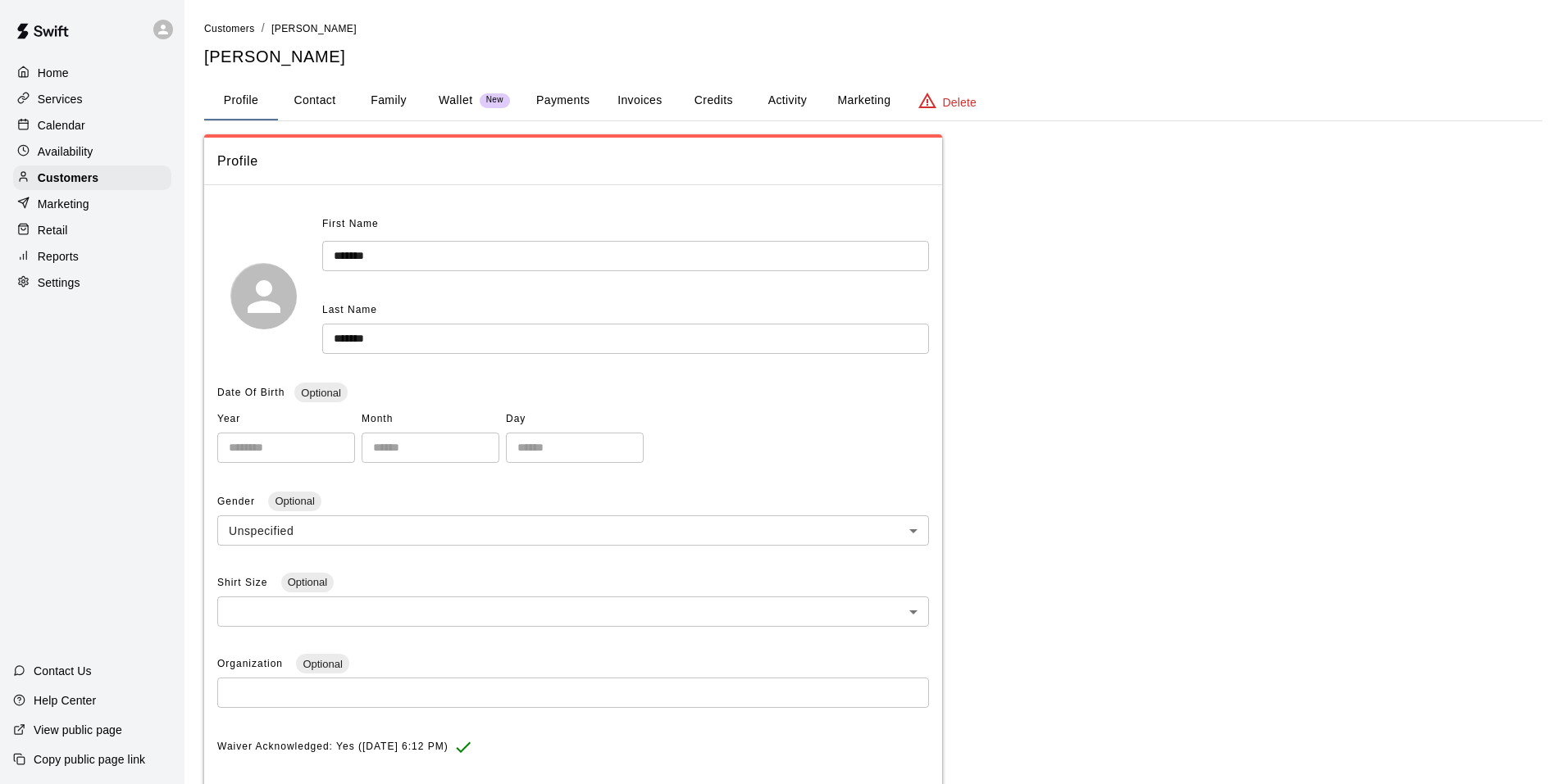
click at [756, 103] on button "Activity" at bounding box center [786, 101] width 74 height 39
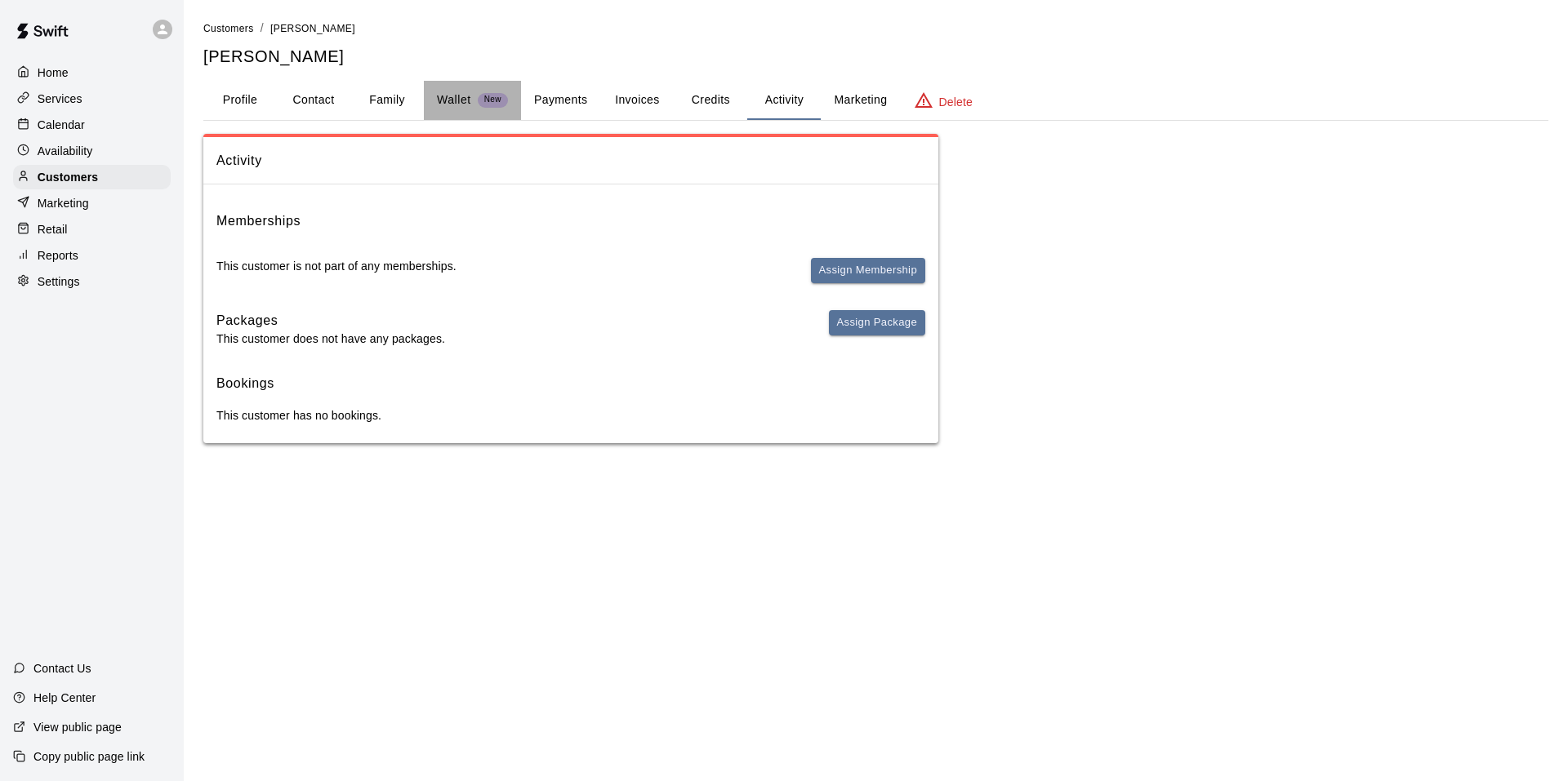
drag, startPoint x: 439, startPoint y: 116, endPoint x: 410, endPoint y: 106, distance: 30.7
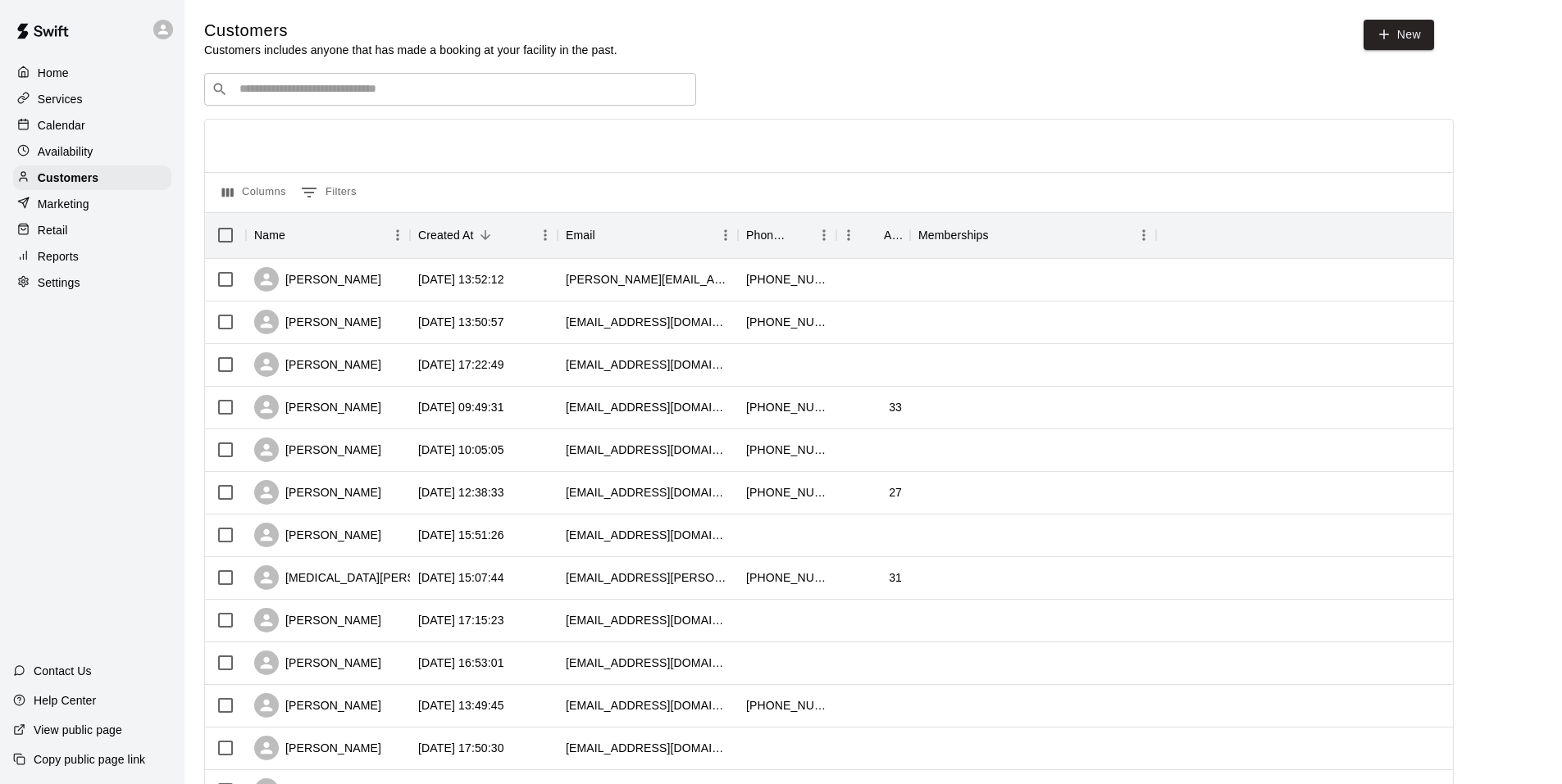
click at [120, 121] on div "Calendar" at bounding box center [92, 125] width 158 height 24
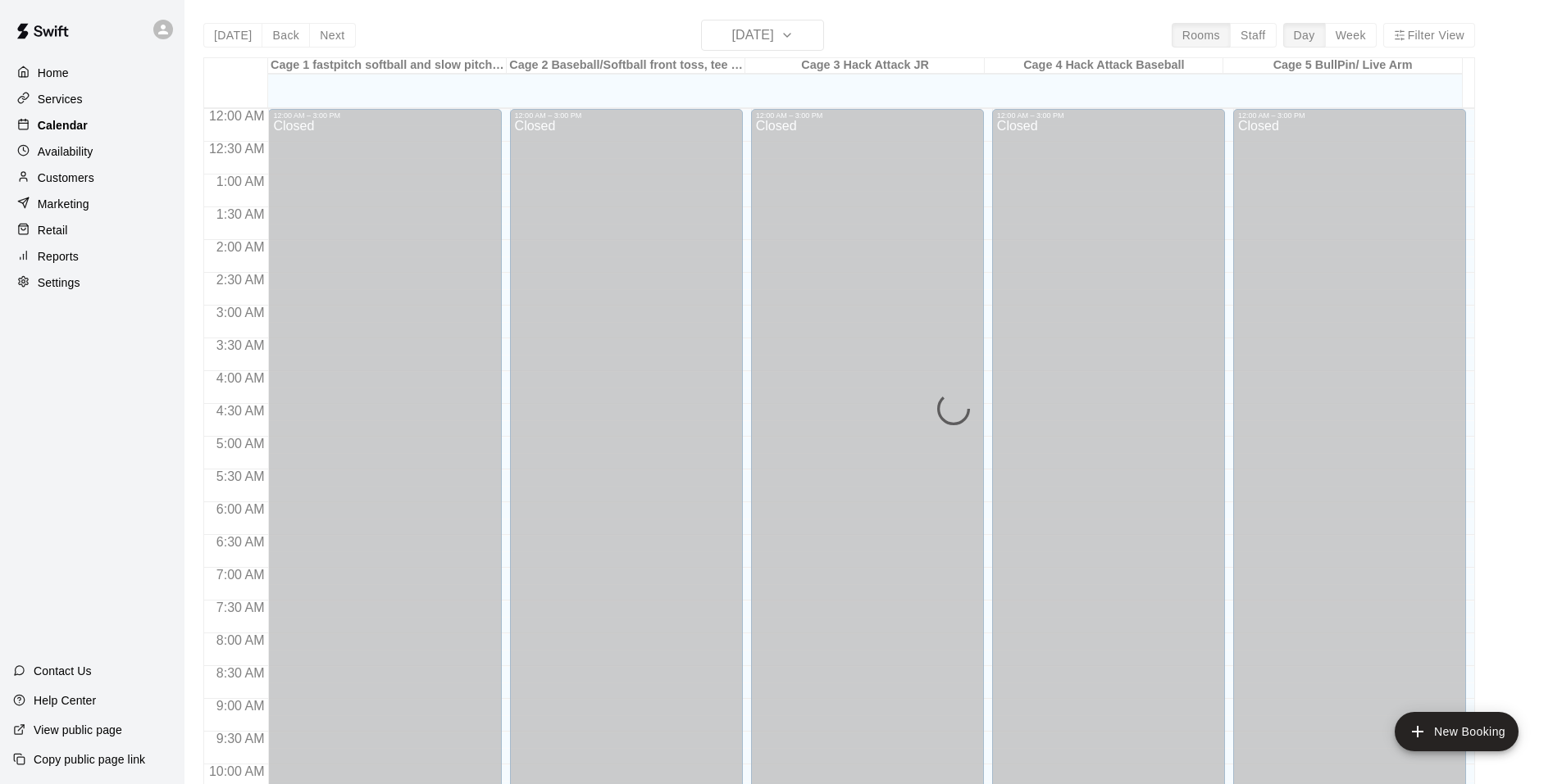
scroll to position [831, 0]
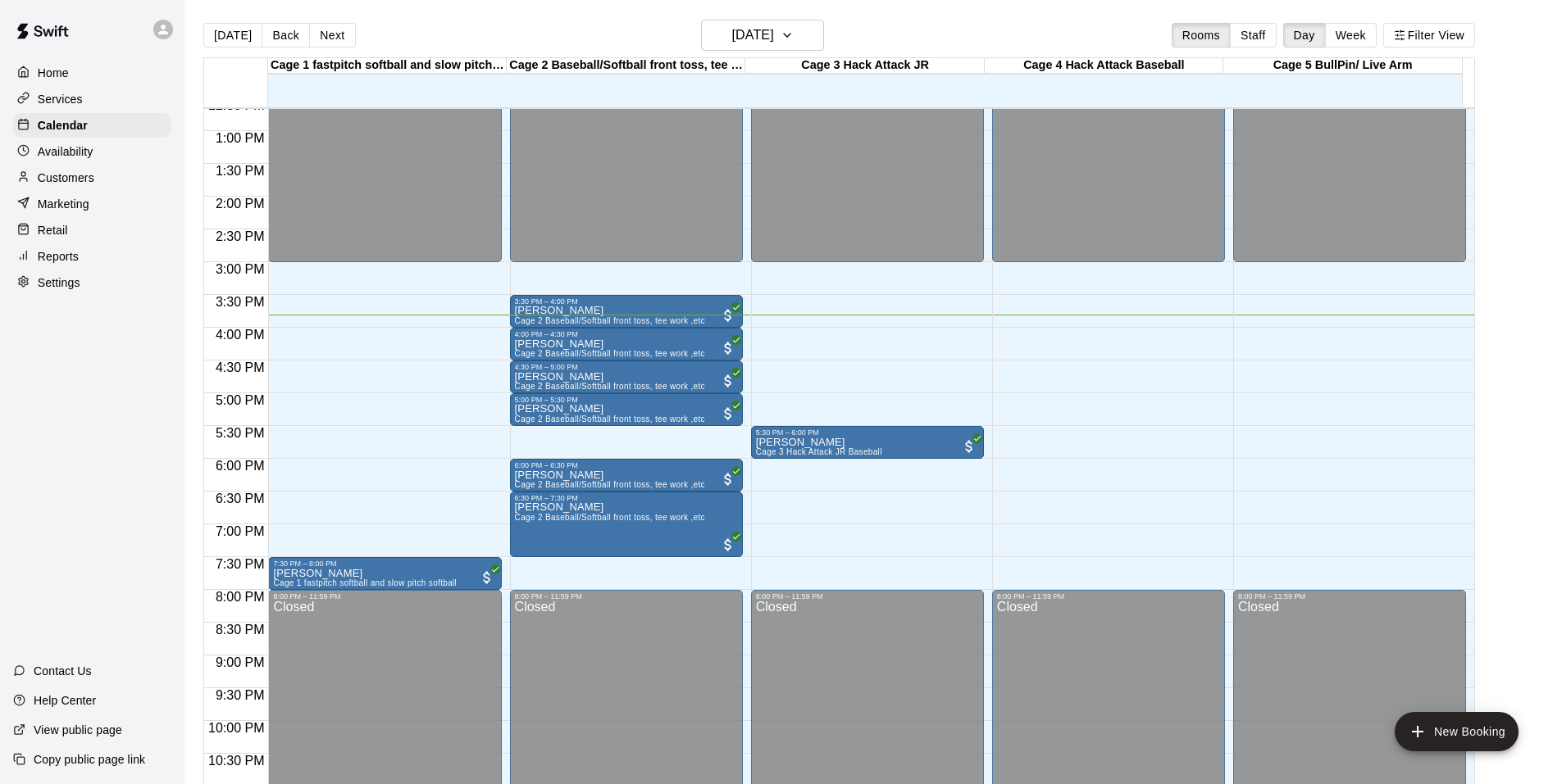
click at [103, 178] on div "Customers" at bounding box center [92, 178] width 158 height 24
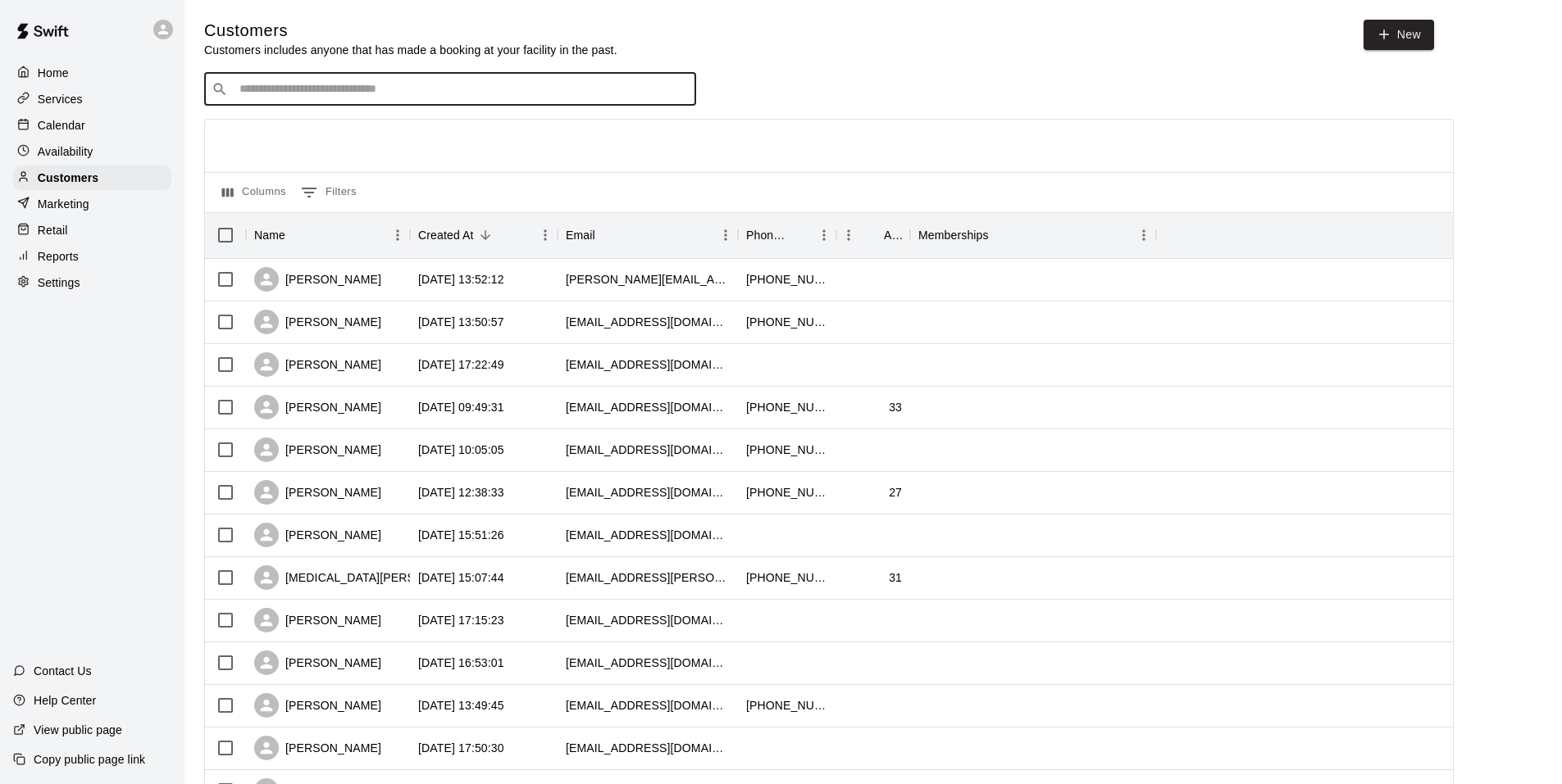
click at [353, 87] on input "Search customers by name or email" at bounding box center [462, 89] width 455 height 17
type input "***"
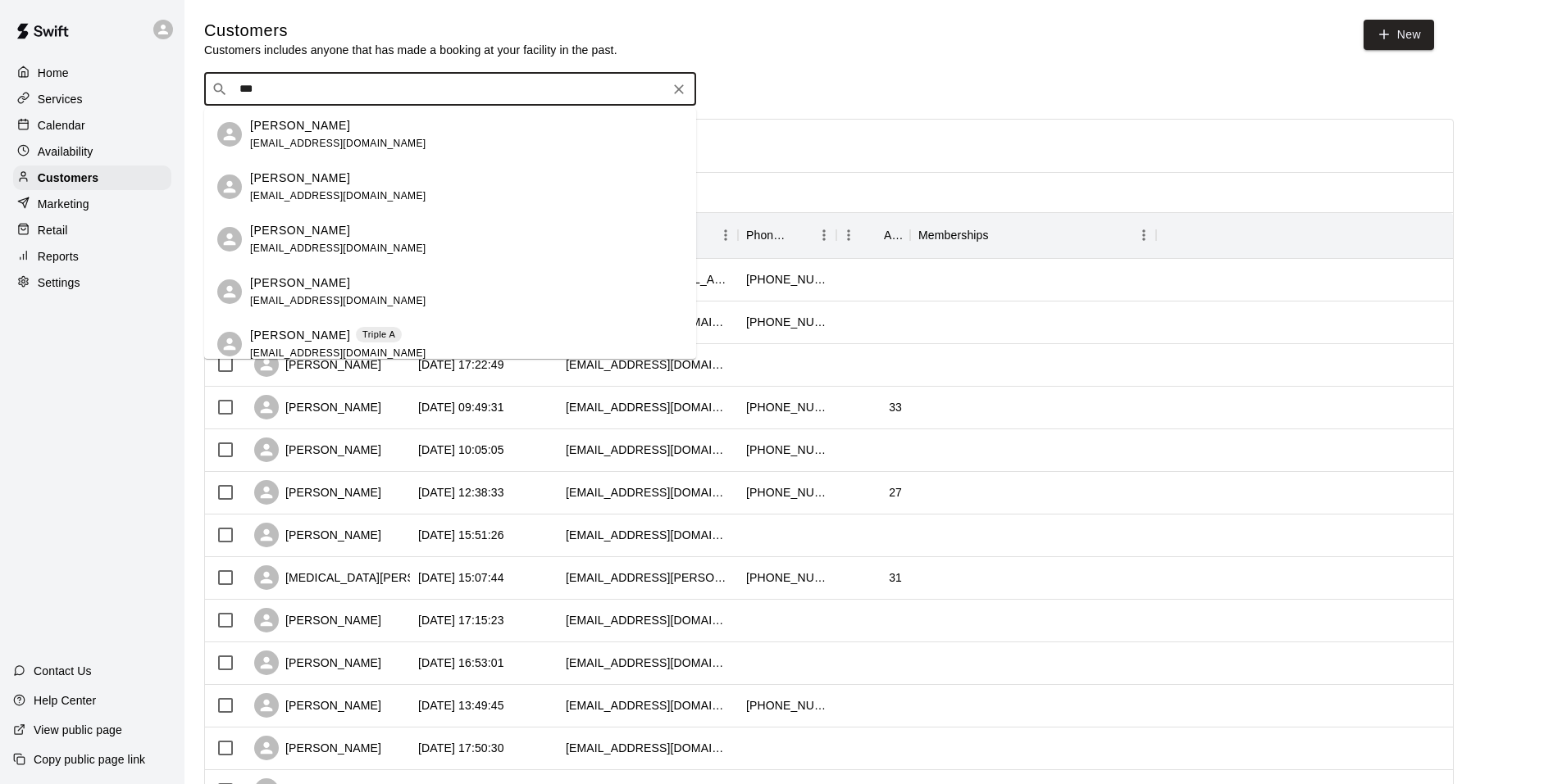
click at [325, 344] on div "[PERSON_NAME] Triple A" at bounding box center [337, 335] width 176 height 17
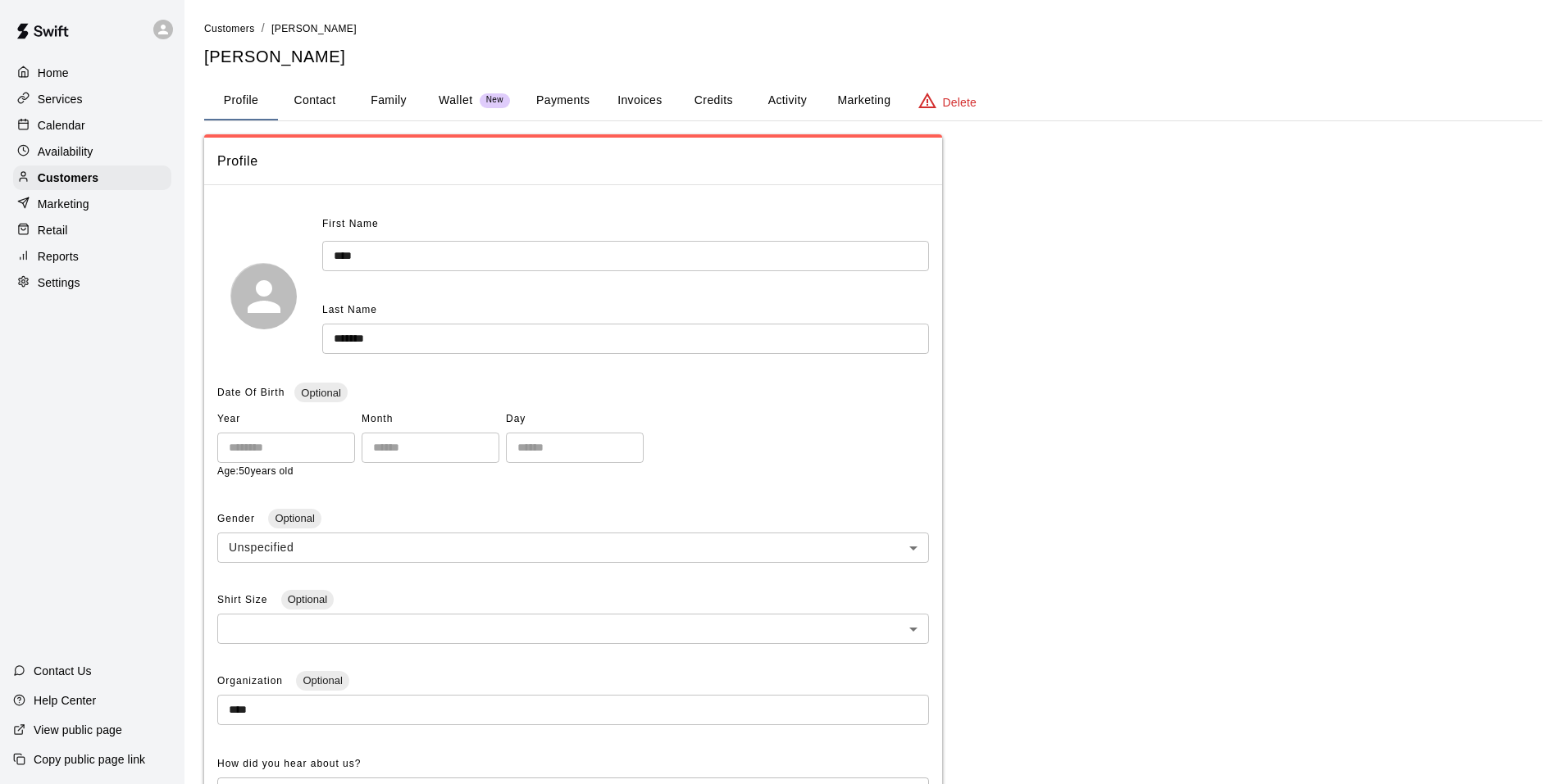
click at [540, 91] on button "Payments" at bounding box center [563, 101] width 79 height 39
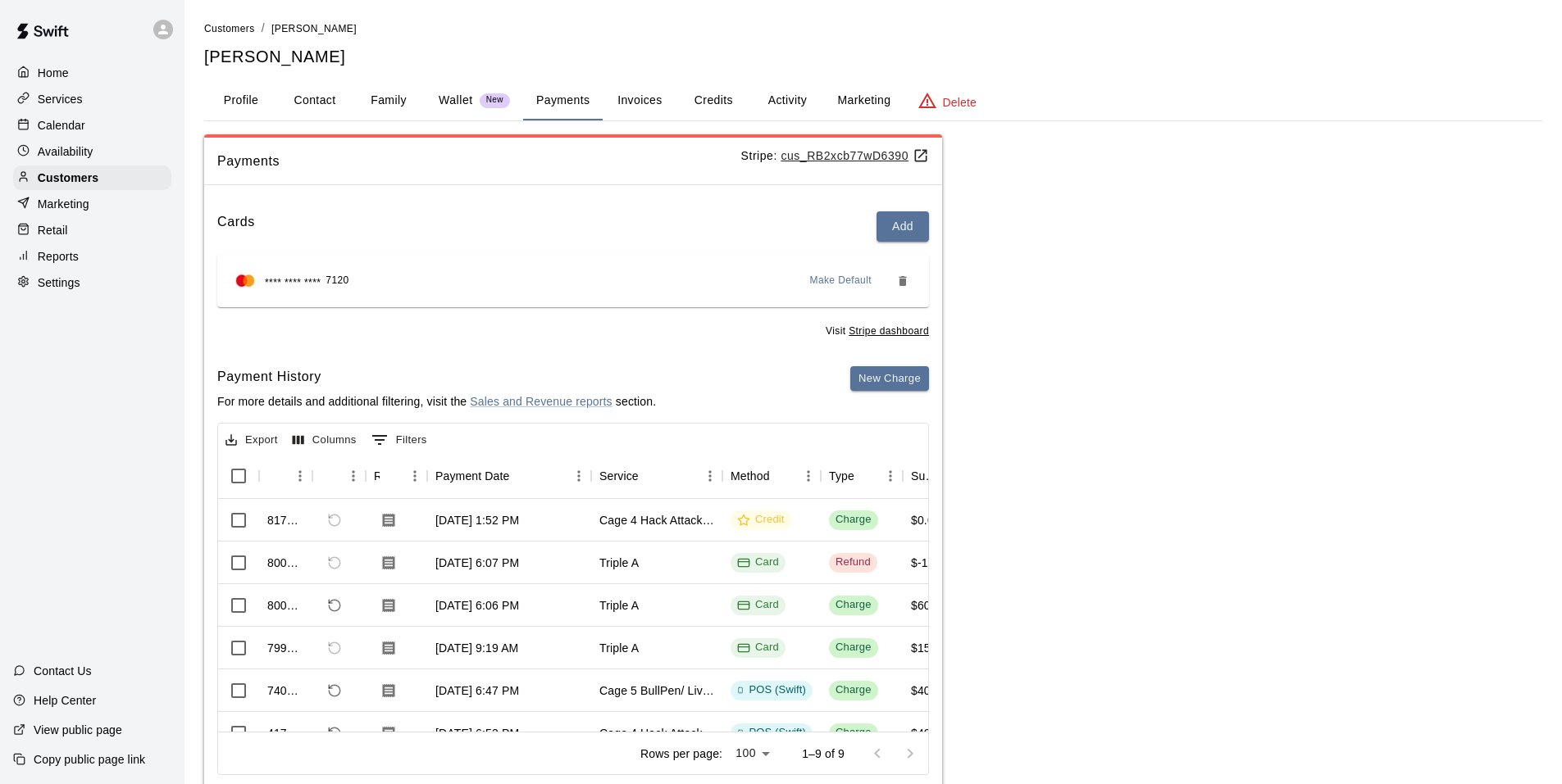
click at [801, 94] on button "Activity" at bounding box center [786, 101] width 74 height 39
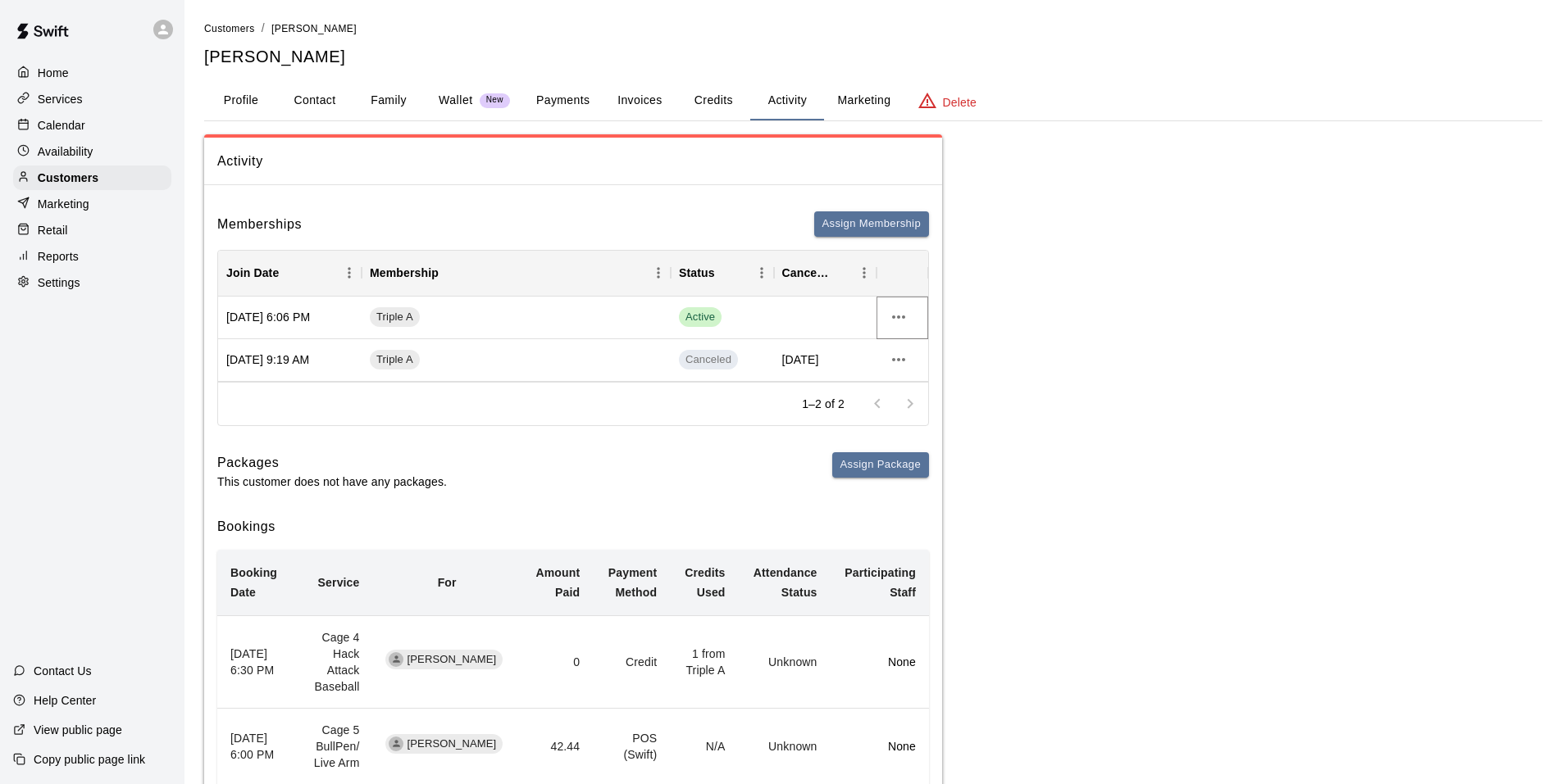
click at [906, 318] on icon "more actions" at bounding box center [898, 317] width 20 height 20
click at [928, 380] on li "Cancel" at bounding box center [930, 378] width 92 height 27
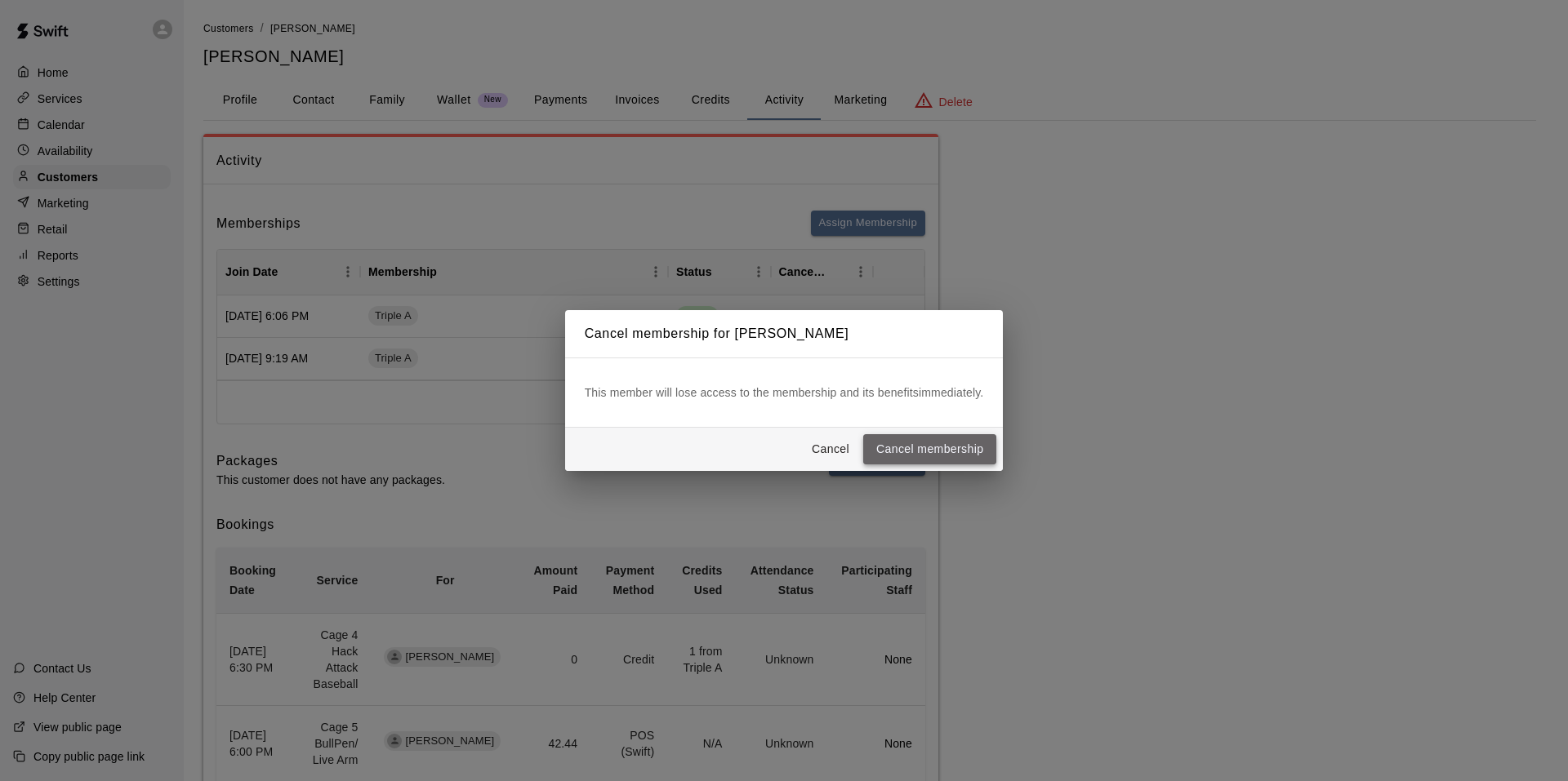
click at [886, 443] on button "Cancel membership" at bounding box center [929, 449] width 133 height 31
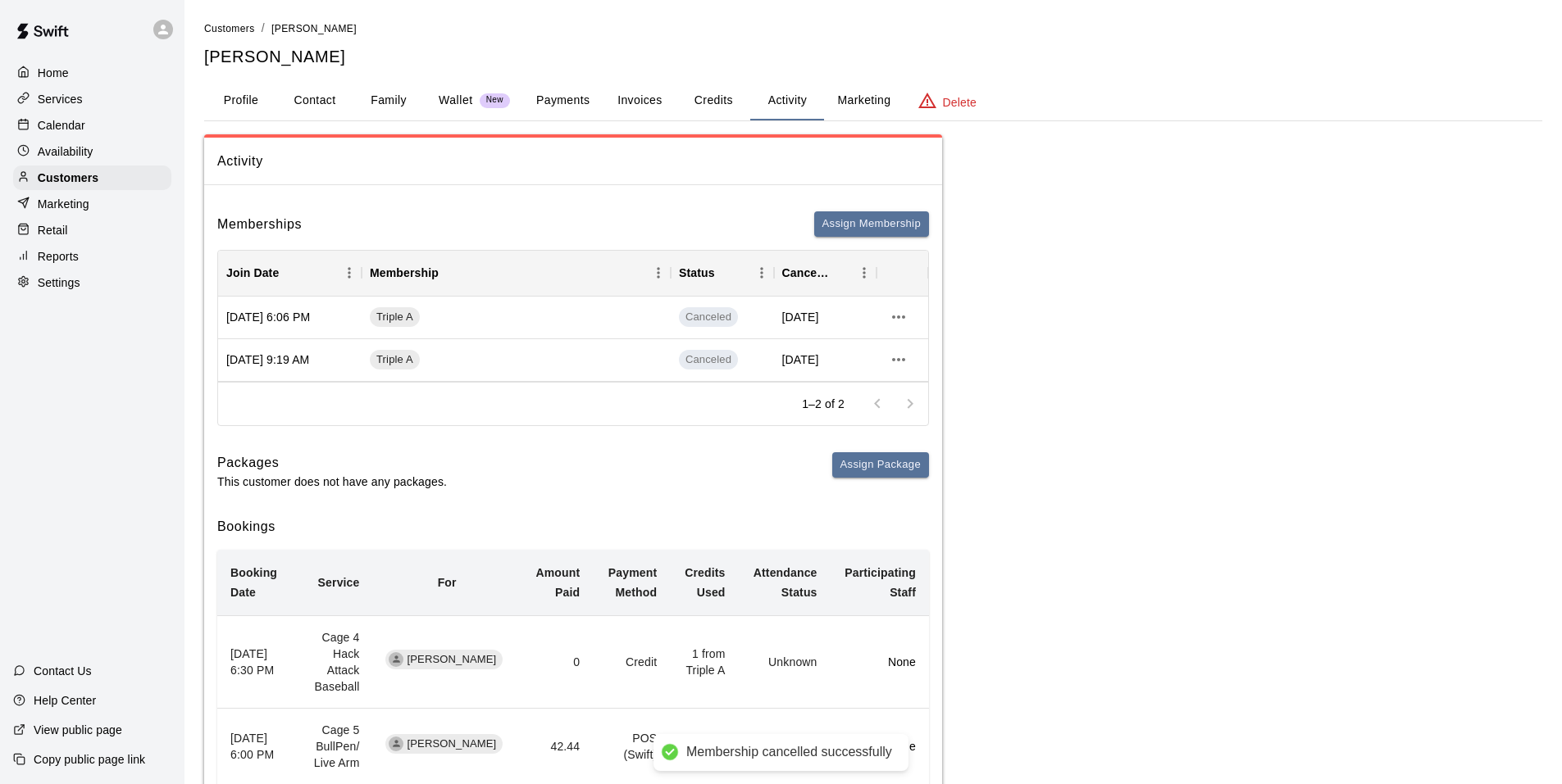
click at [626, 453] on div "Packages This customer does not have any packages. Assign Package" at bounding box center [573, 471] width 712 height 37
click at [311, 103] on button "Contact" at bounding box center [314, 101] width 74 height 39
select select "**"
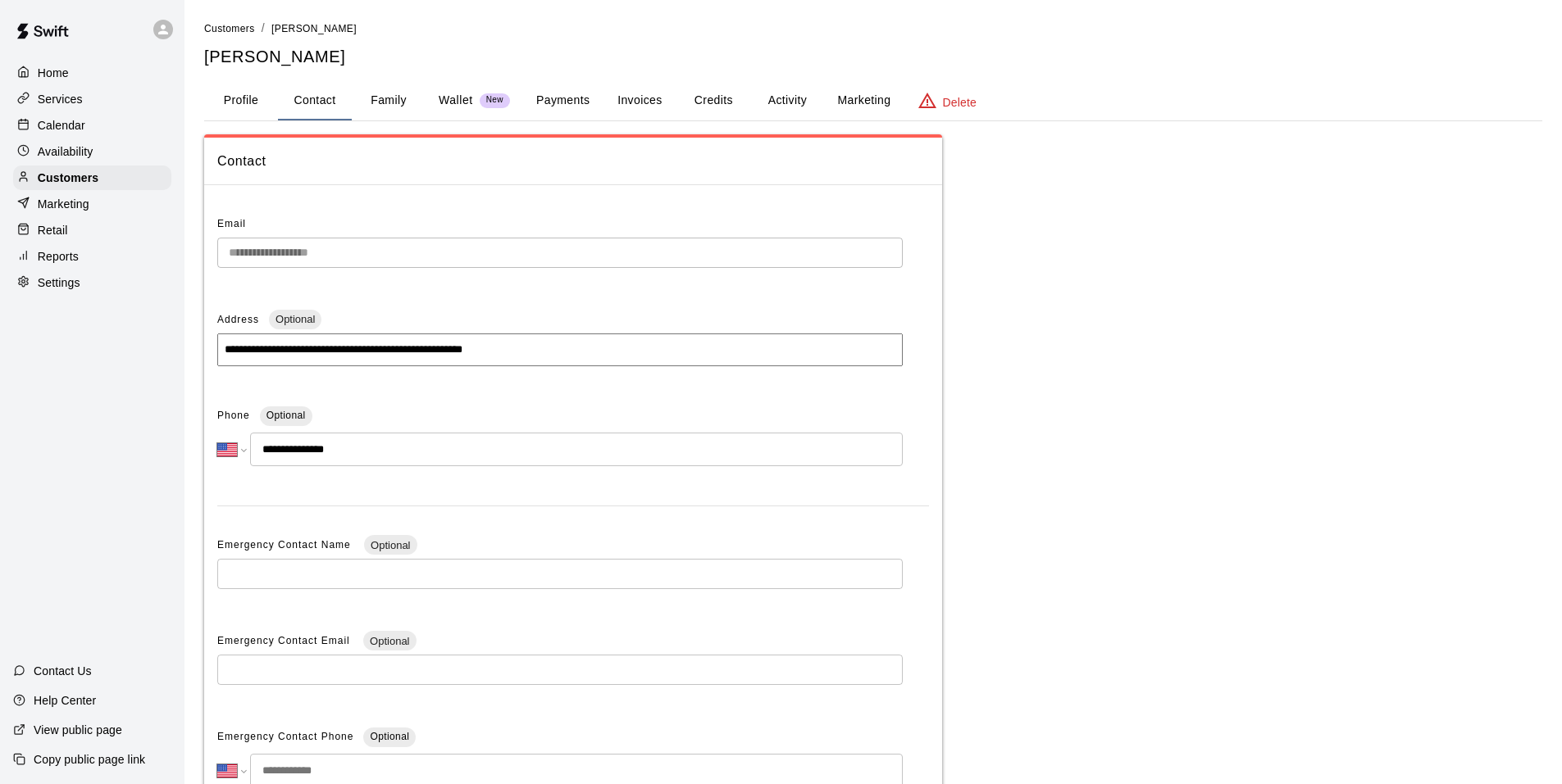
click at [390, 102] on button "Family" at bounding box center [388, 101] width 74 height 39
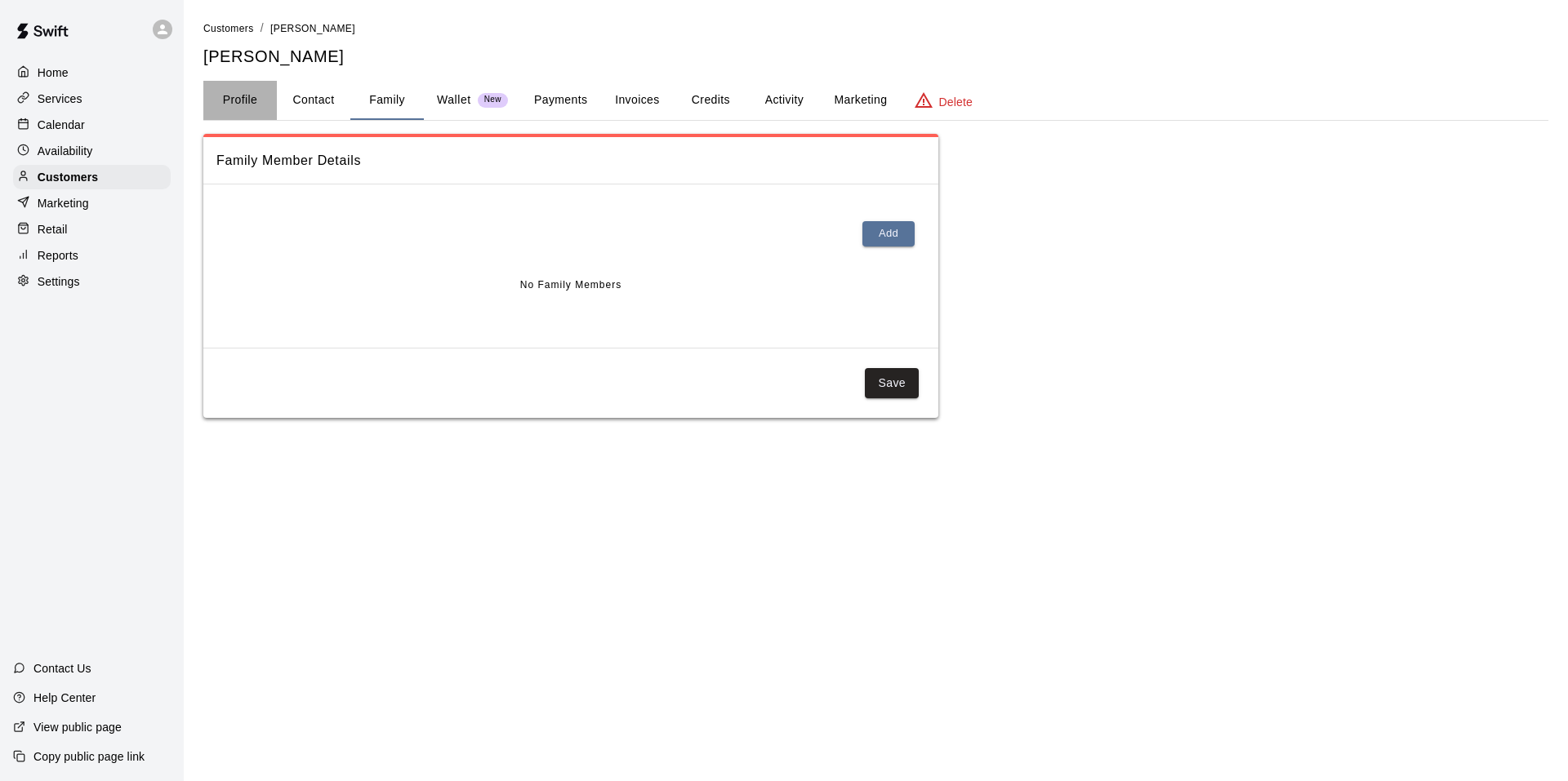
click at [257, 99] on button "Profile" at bounding box center [239, 100] width 73 height 39
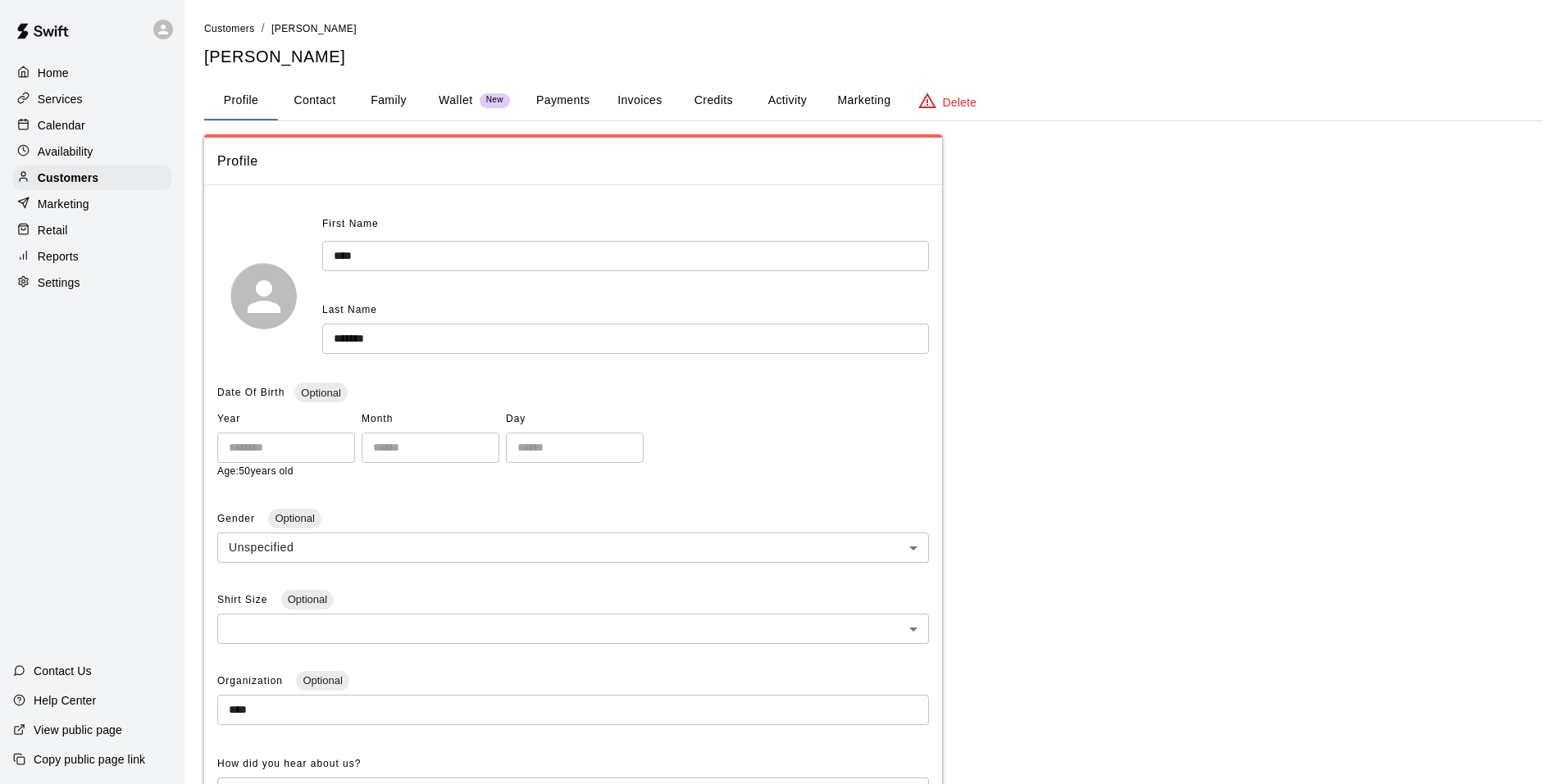
click at [561, 89] on button "Payments" at bounding box center [563, 101] width 79 height 39
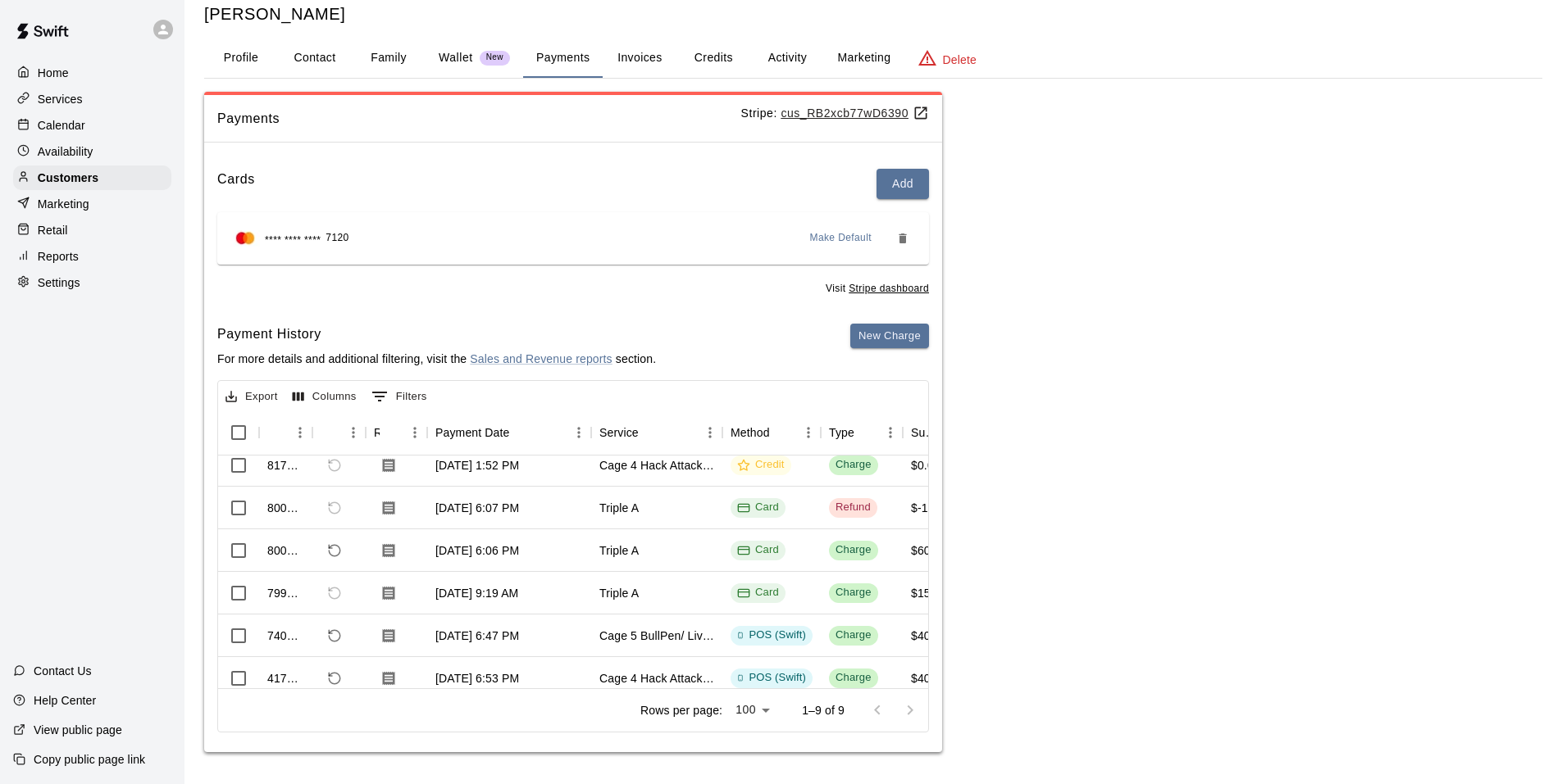
scroll to position [11, 589]
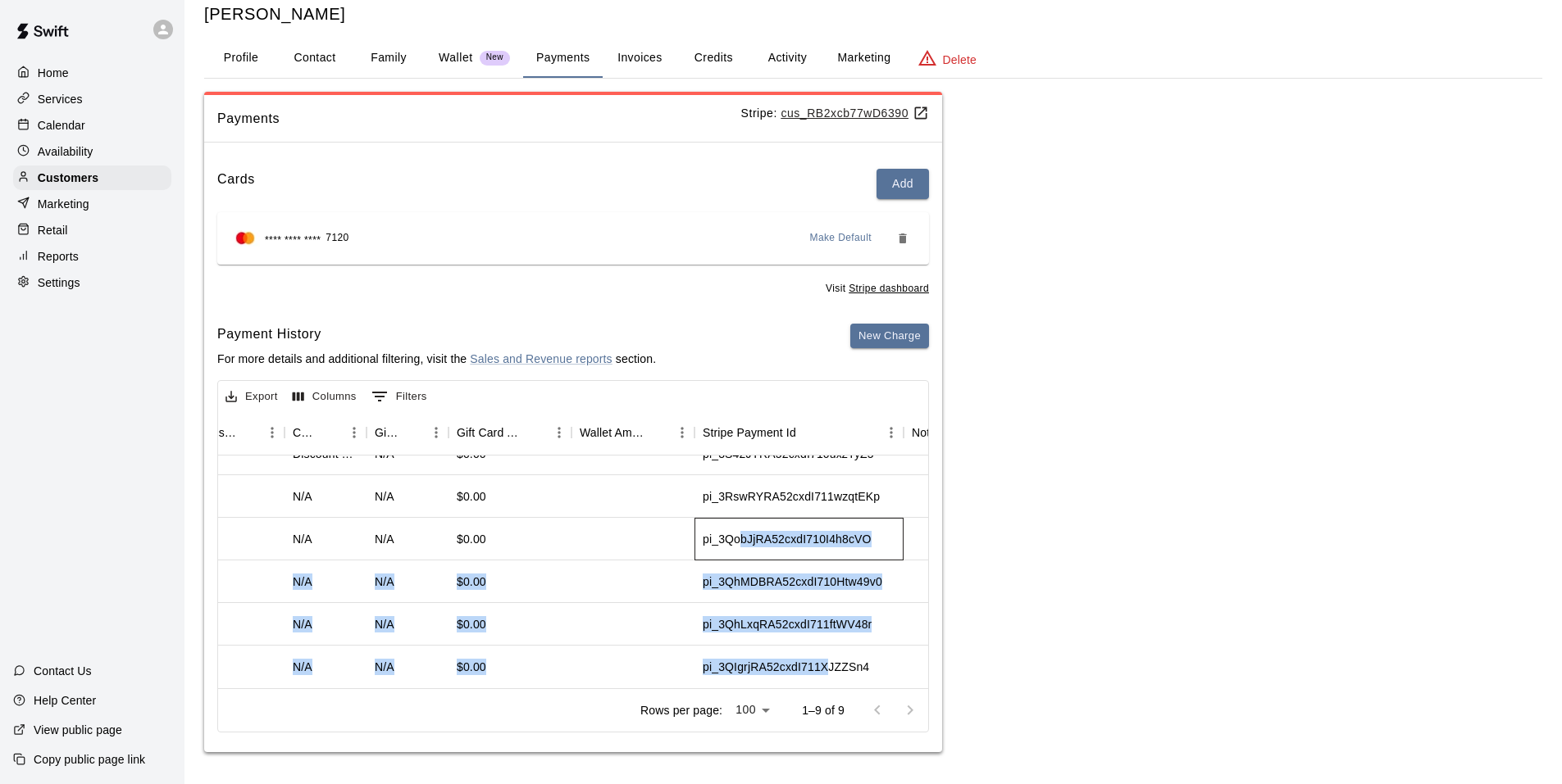
drag, startPoint x: 772, startPoint y: 661, endPoint x: 828, endPoint y: 658, distance: 56.1
click at [828, 658] on div "$-15.92 $-15.92 N/A N/A N/A $0.00 pi_3S42JYRA52cxdI710uxzTyZ5 $63.66 $63.66 N/A…" at bounding box center [593, 518] width 1275 height 341
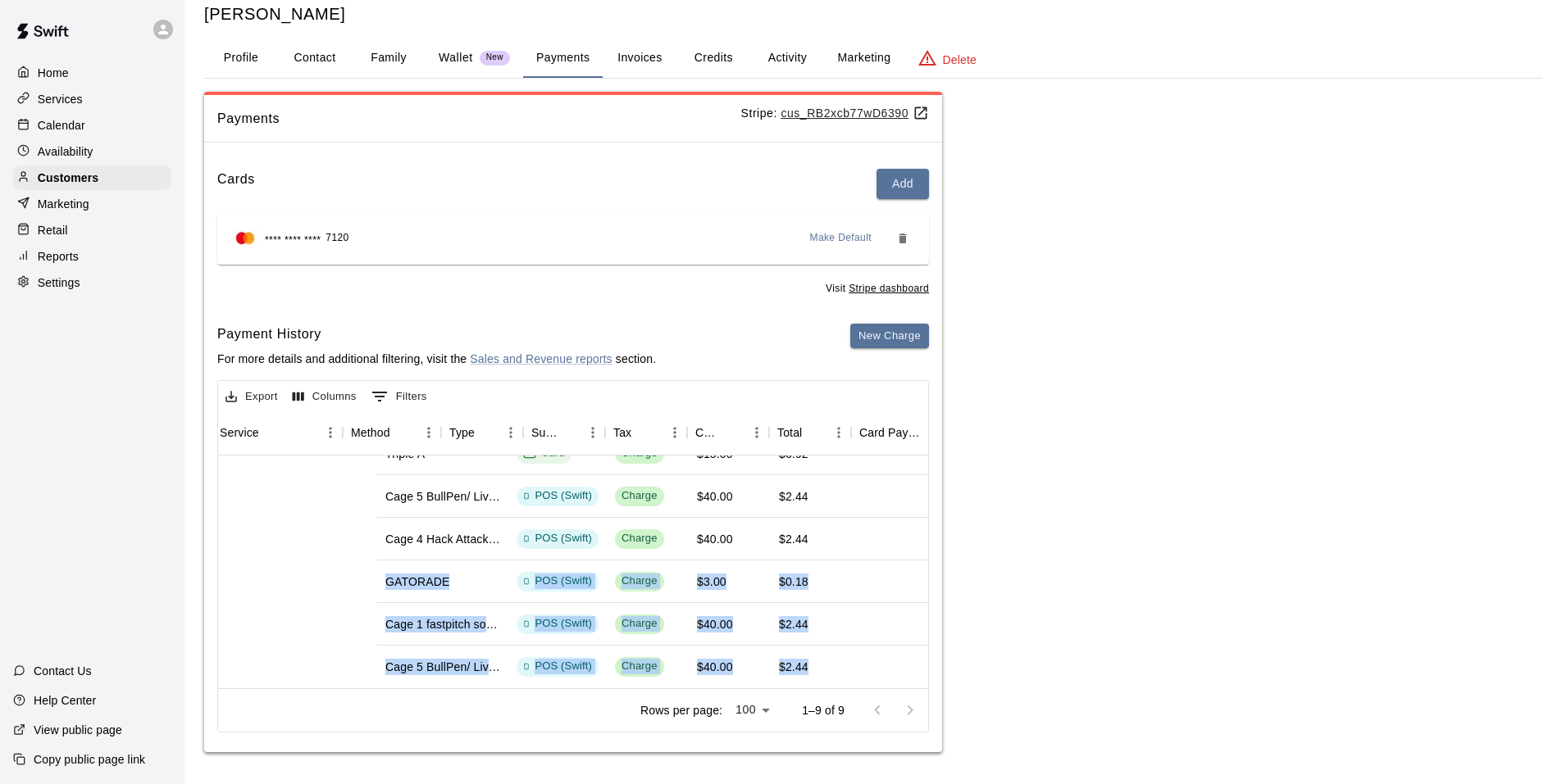
scroll to position [175, 0]
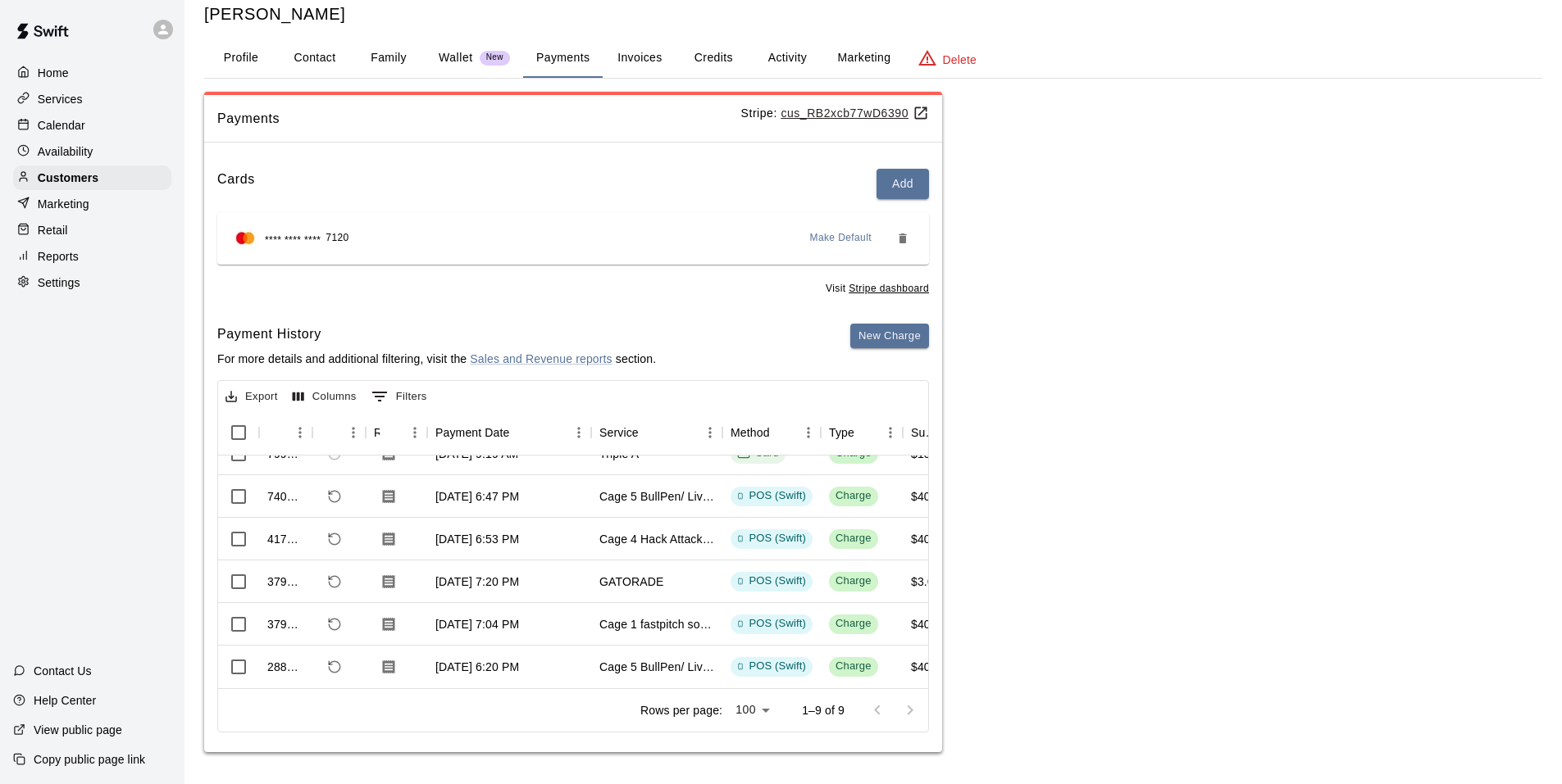
click at [316, 694] on div "Rows per page: 100 *** 1–9 of 9" at bounding box center [573, 710] width 710 height 43
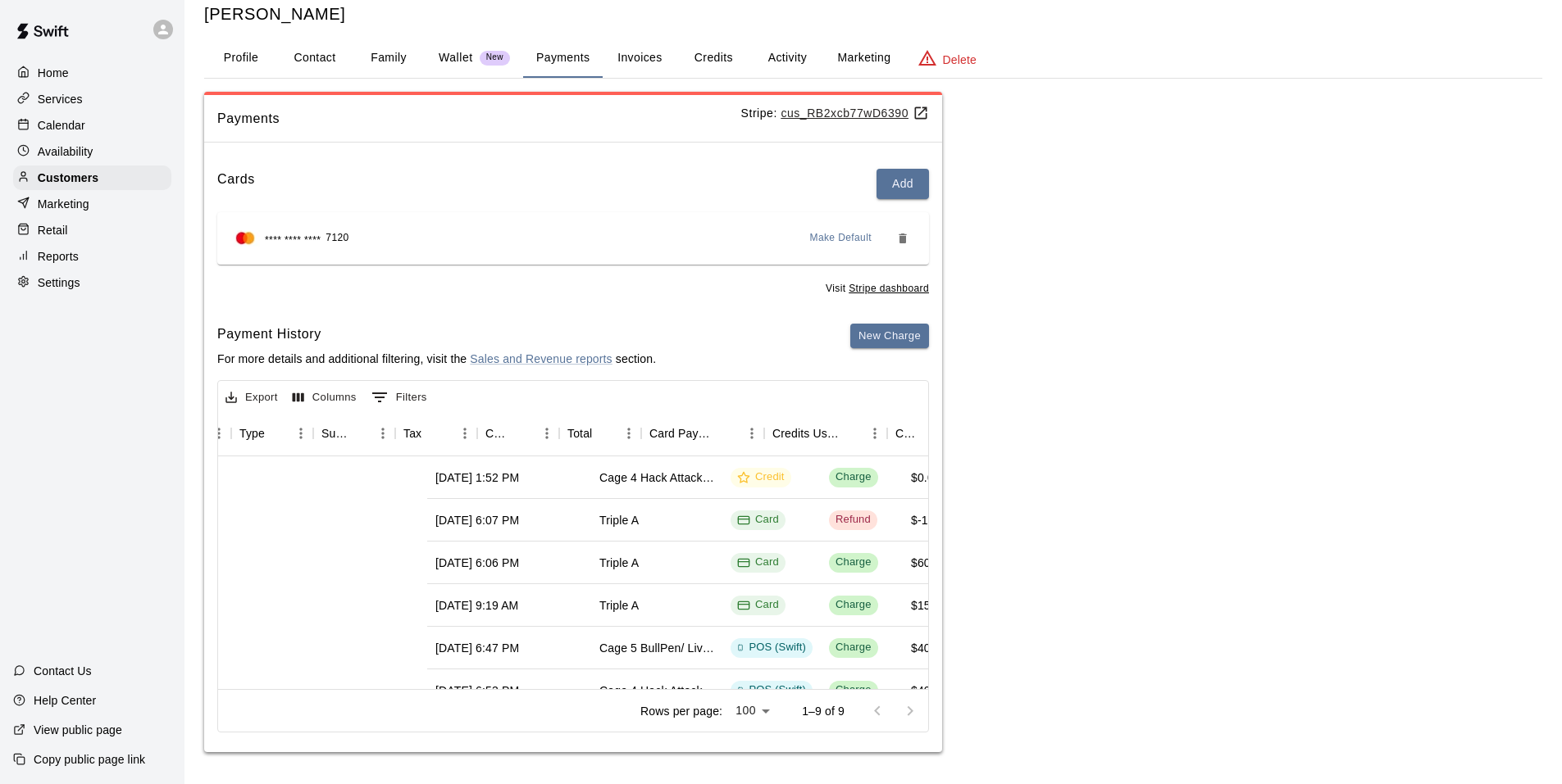
scroll to position [0, 590]
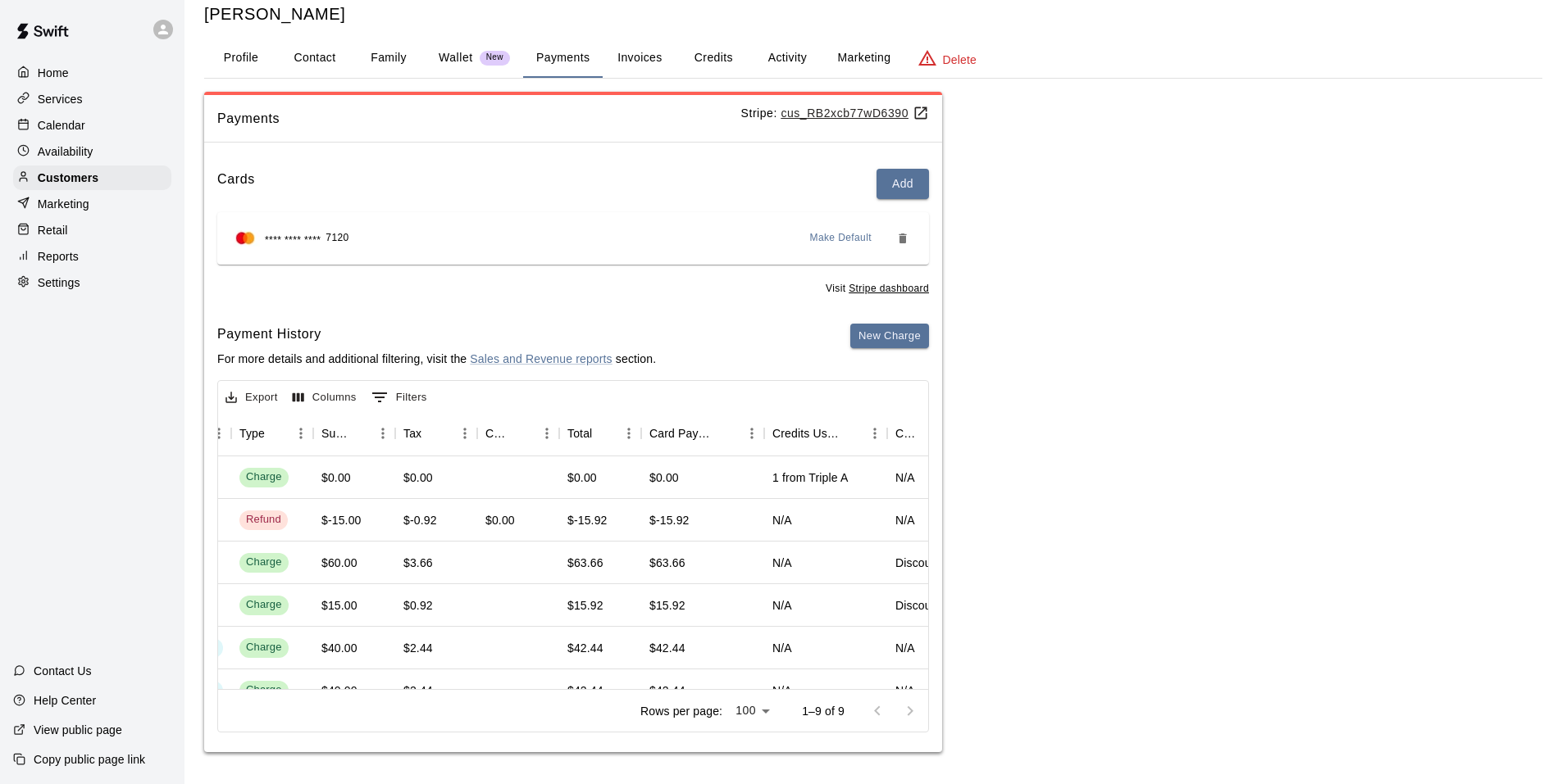
click at [303, 689] on div "Rows per page: 100 *** 1–9 of 9" at bounding box center [573, 710] width 710 height 43
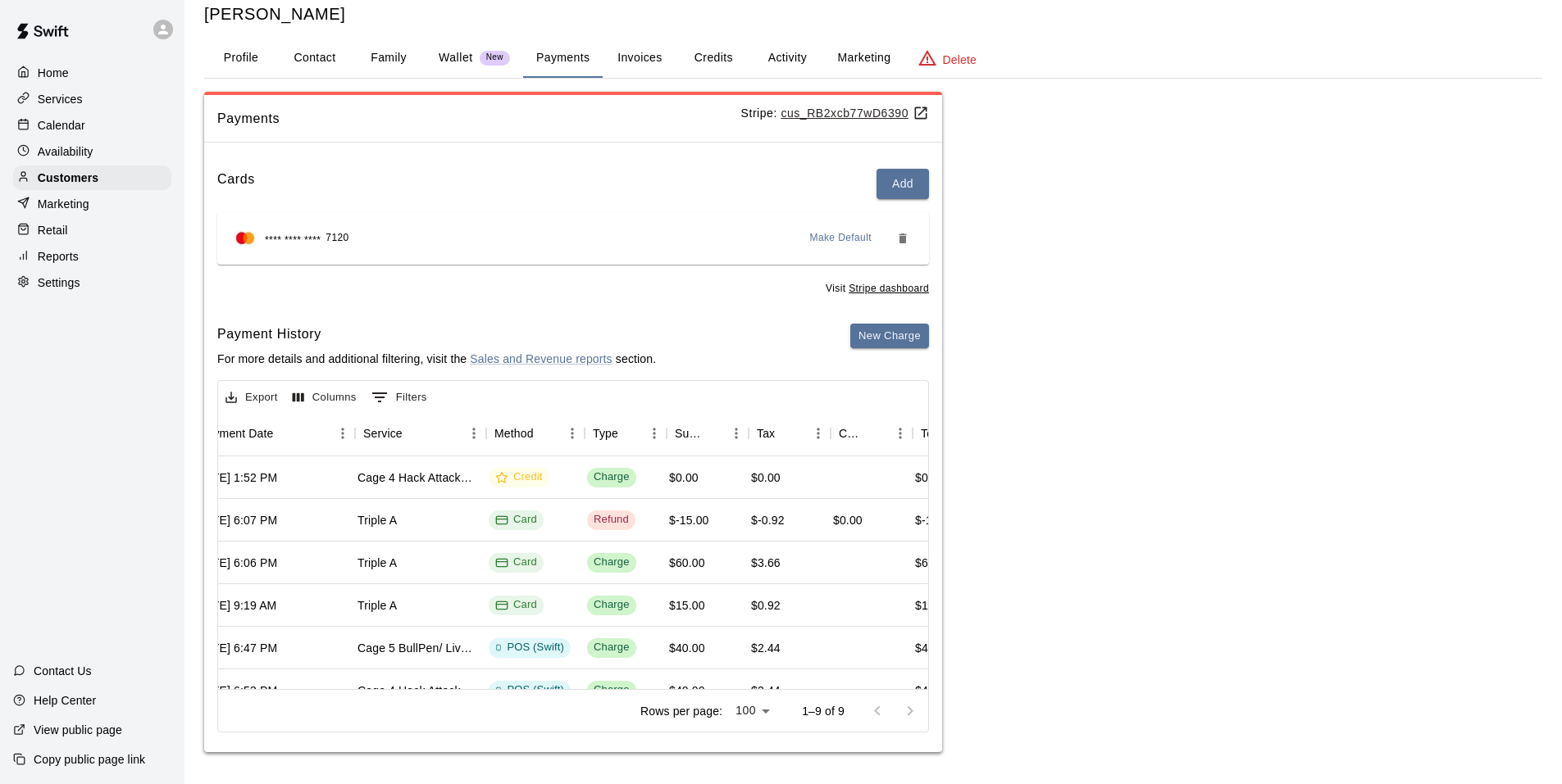
scroll to position [0, 237]
click at [635, 63] on button "Invoices" at bounding box center [639, 58] width 74 height 39
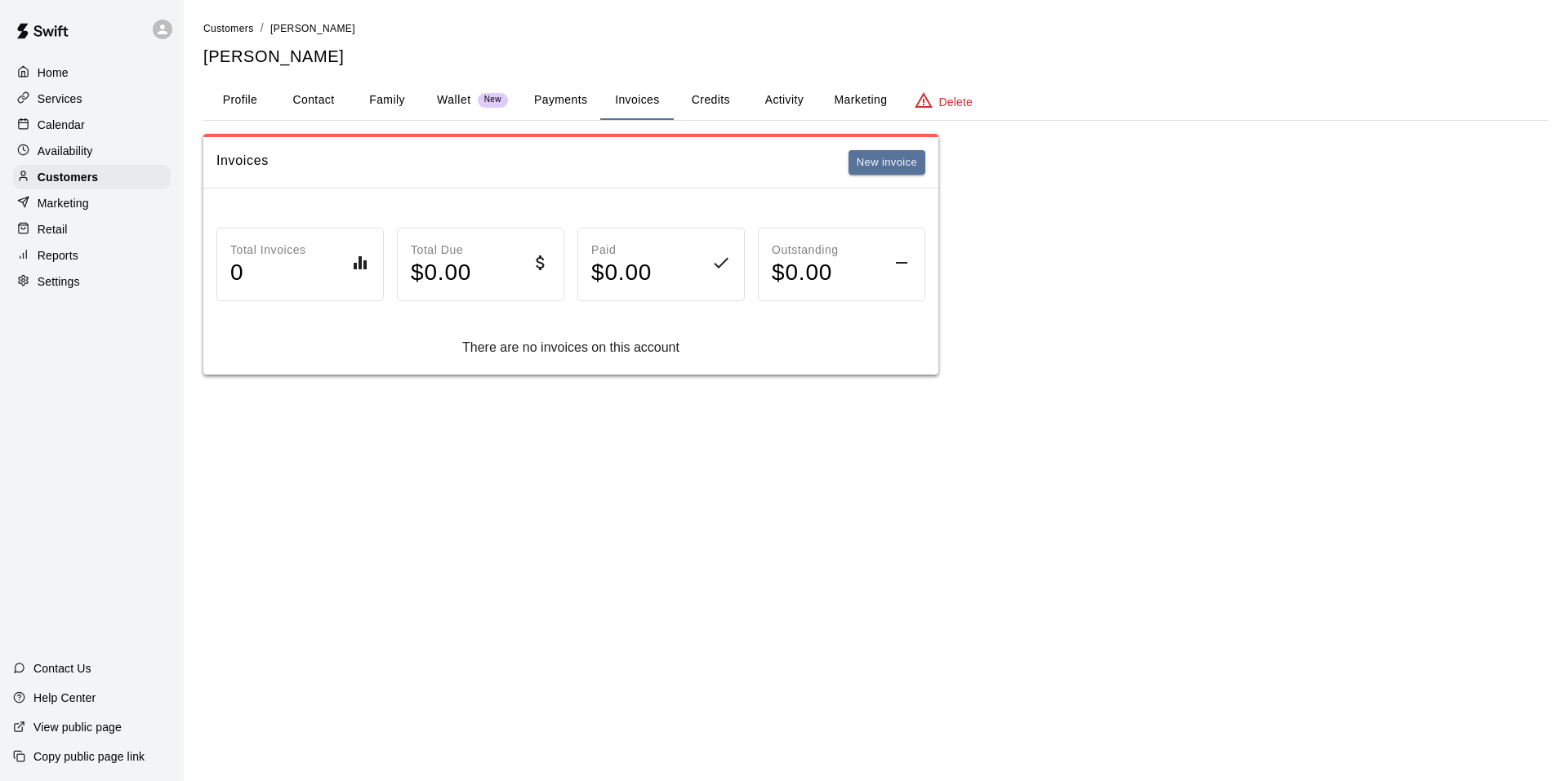
click at [706, 99] on button "Credits" at bounding box center [710, 100] width 73 height 39
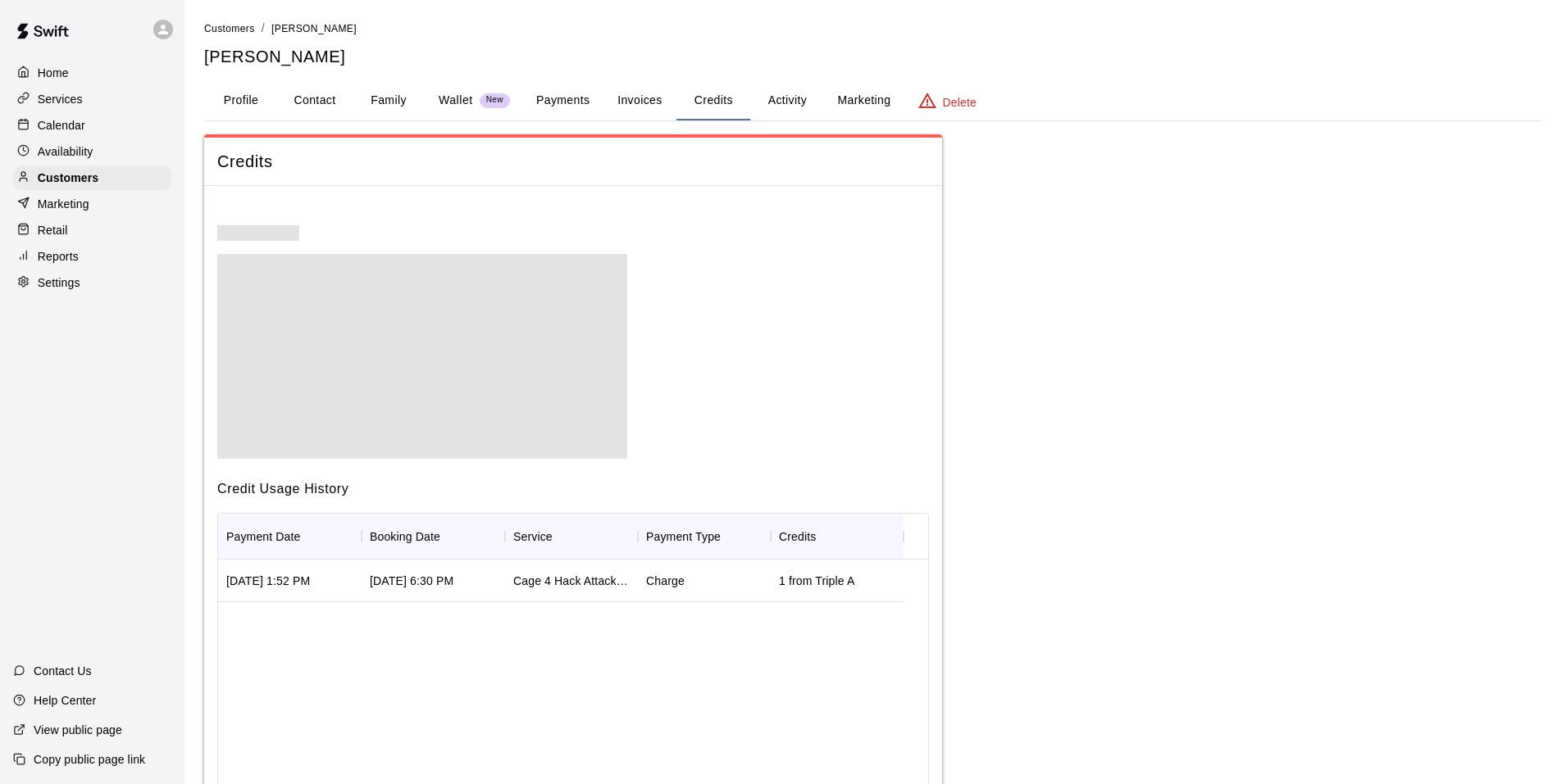
click at [799, 101] on button "Activity" at bounding box center [786, 101] width 74 height 39
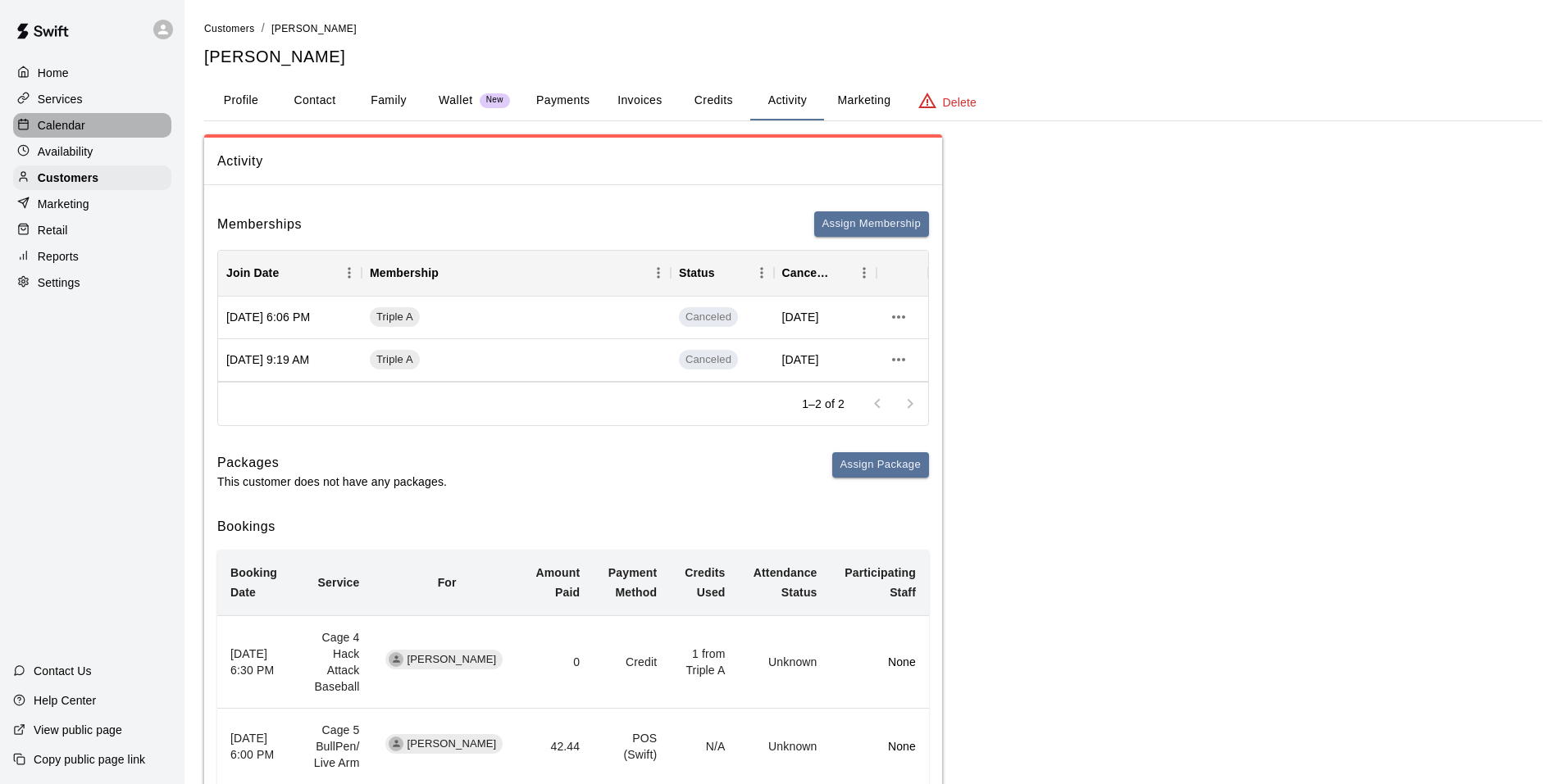
click at [44, 133] on p "Calendar" at bounding box center [61, 126] width 48 height 17
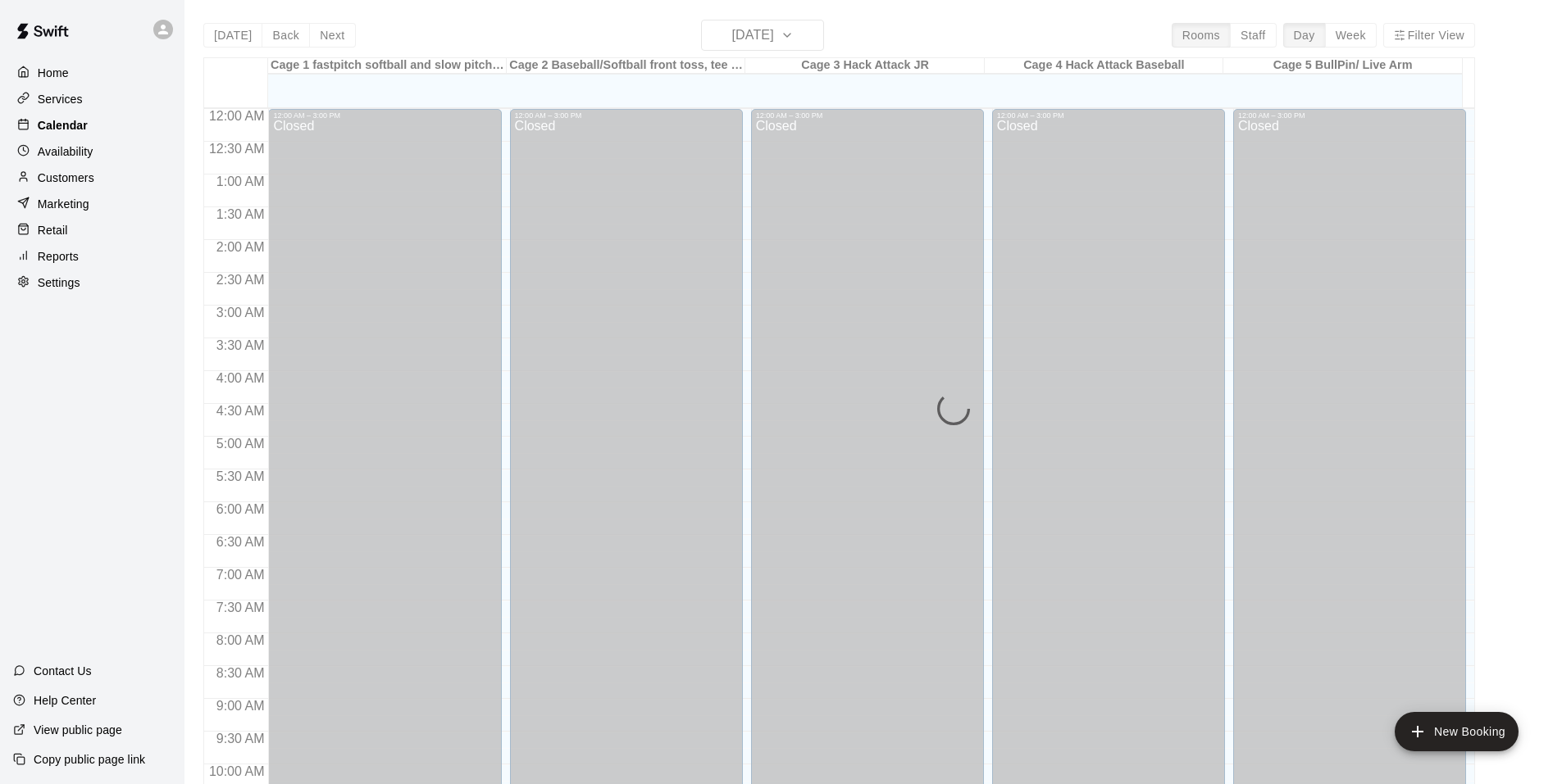
scroll to position [831, 0]
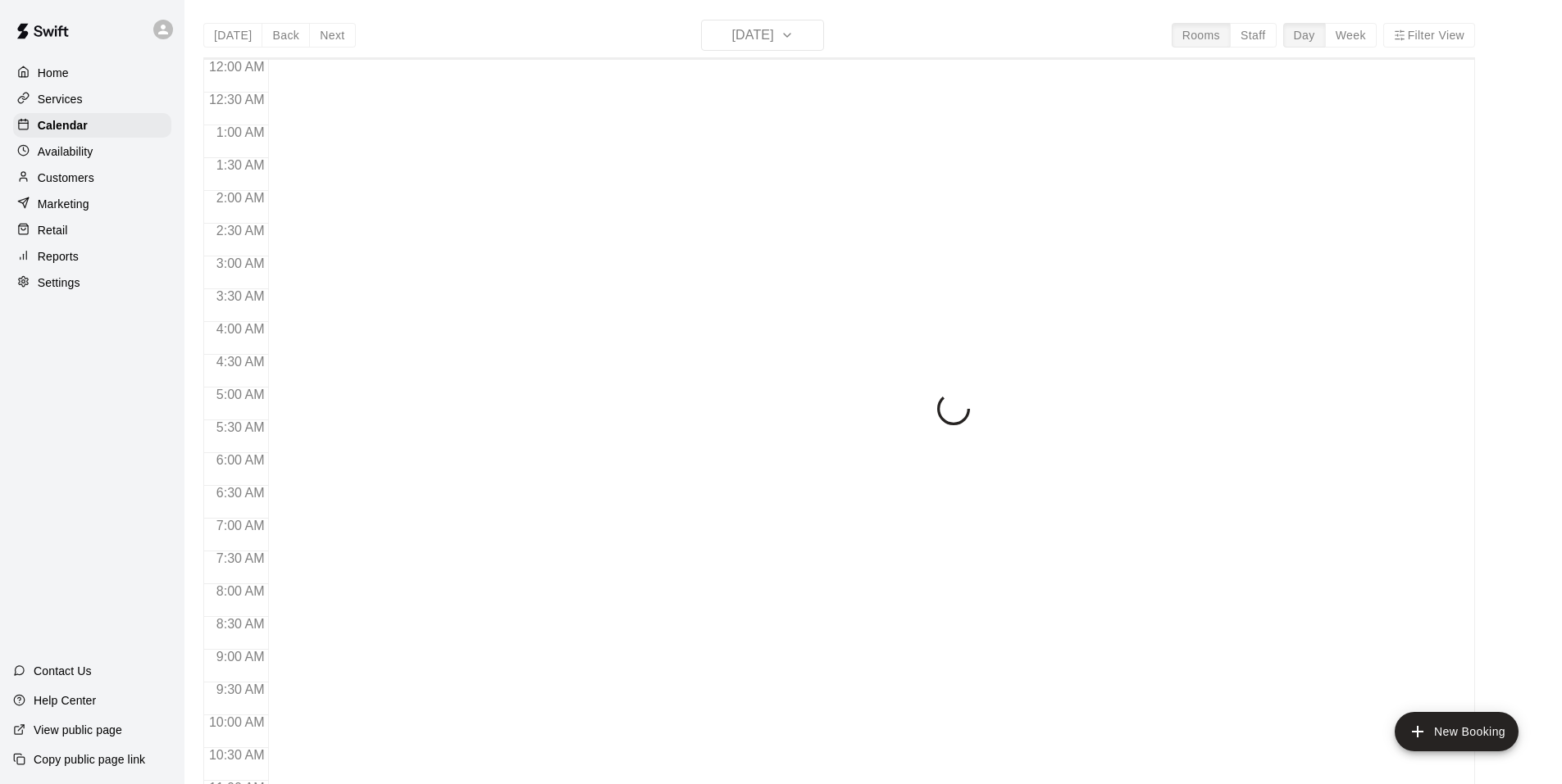
scroll to position [831, 0]
